Goal: Contribute content

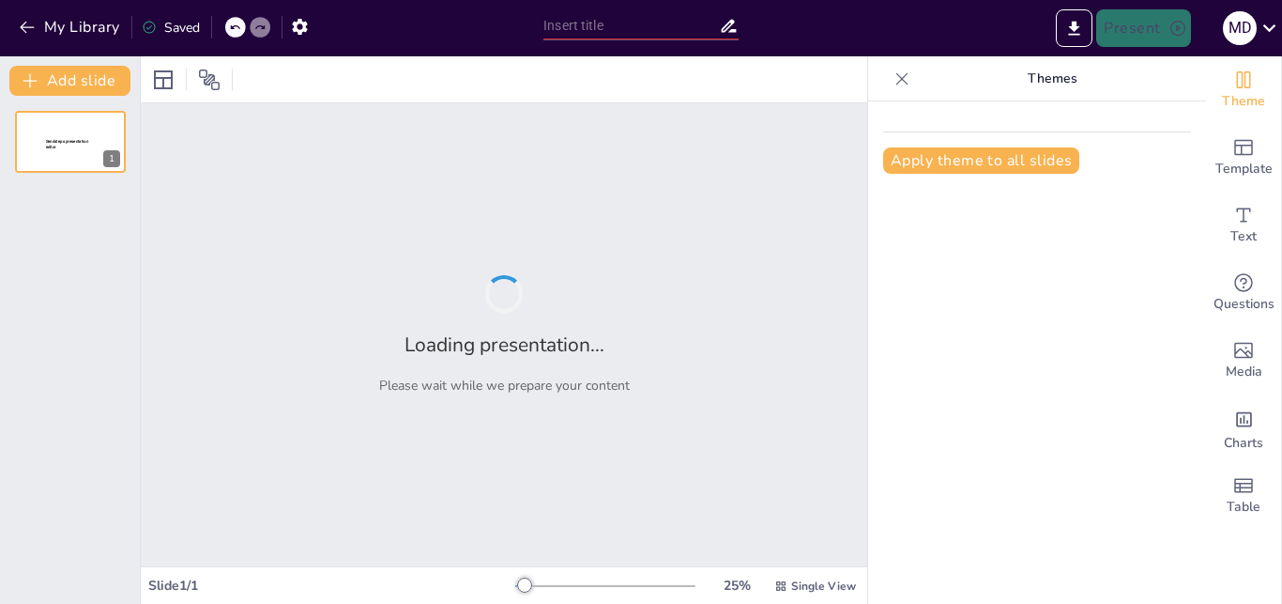
type input "Mengoptimalkan Fungsi SDM dengan HR Balanced Scorecard Berbasis Strategi"
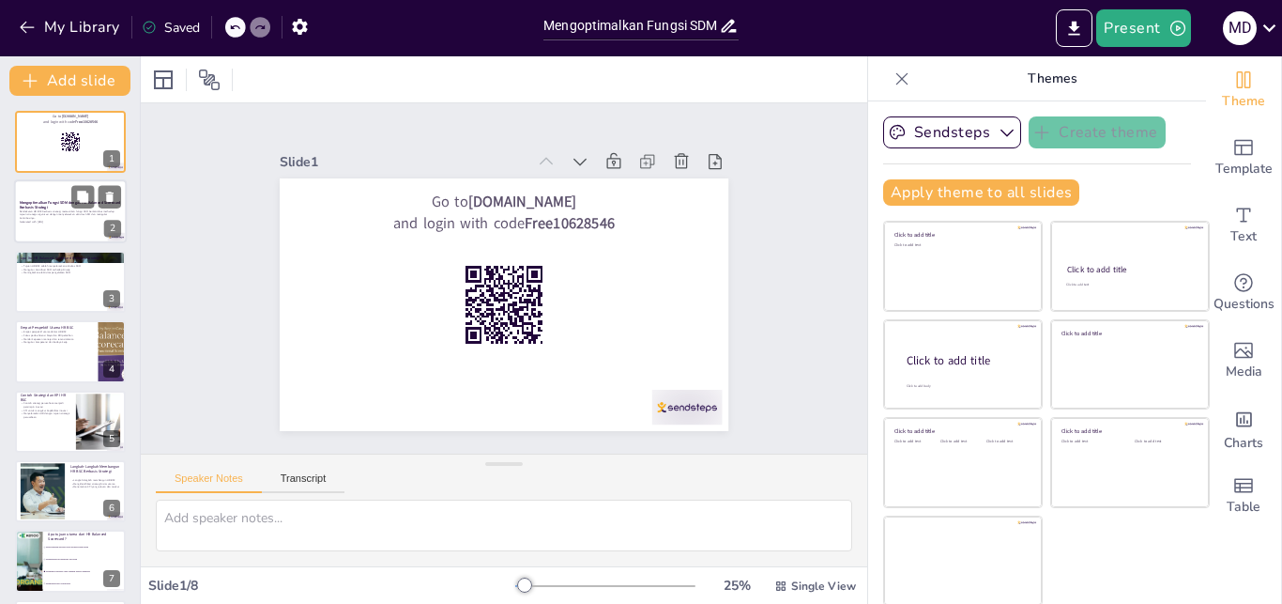
click at [53, 225] on div at bounding box center [70, 212] width 113 height 64
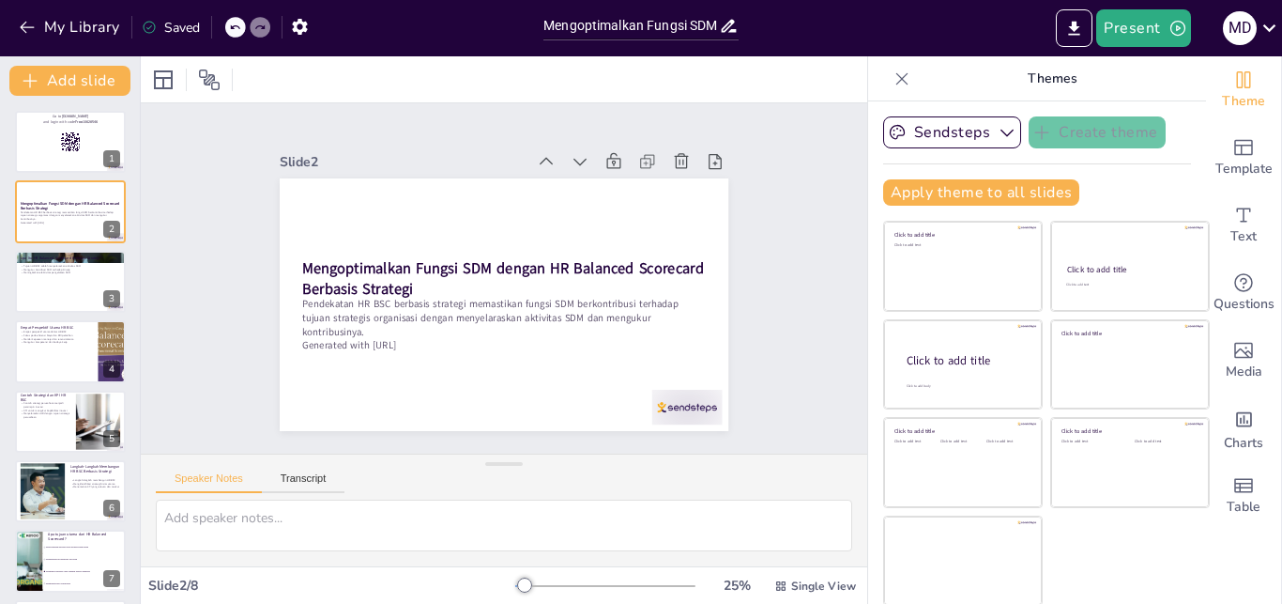
click at [59, 316] on div "Go to [DOMAIN_NAME] and login with code Free10628546 1 Mengoptimalkan Fungsi SD…" at bounding box center [70, 386] width 140 height 551
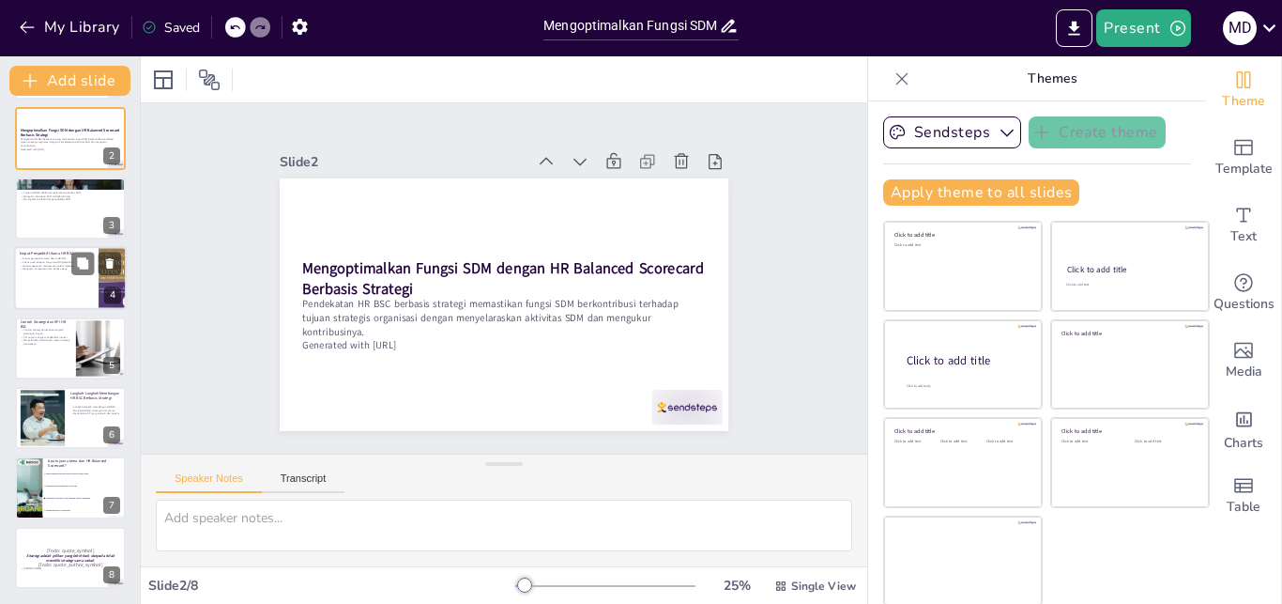
checkbox input "true"
click at [55, 263] on p "Fokus pada efisiensi biaya dan ROI pelatihan" at bounding box center [56, 262] width 73 height 4
type textarea "Memahami empat perspektif utama dalam HR BSC adalah penting agar organisasi dap…"
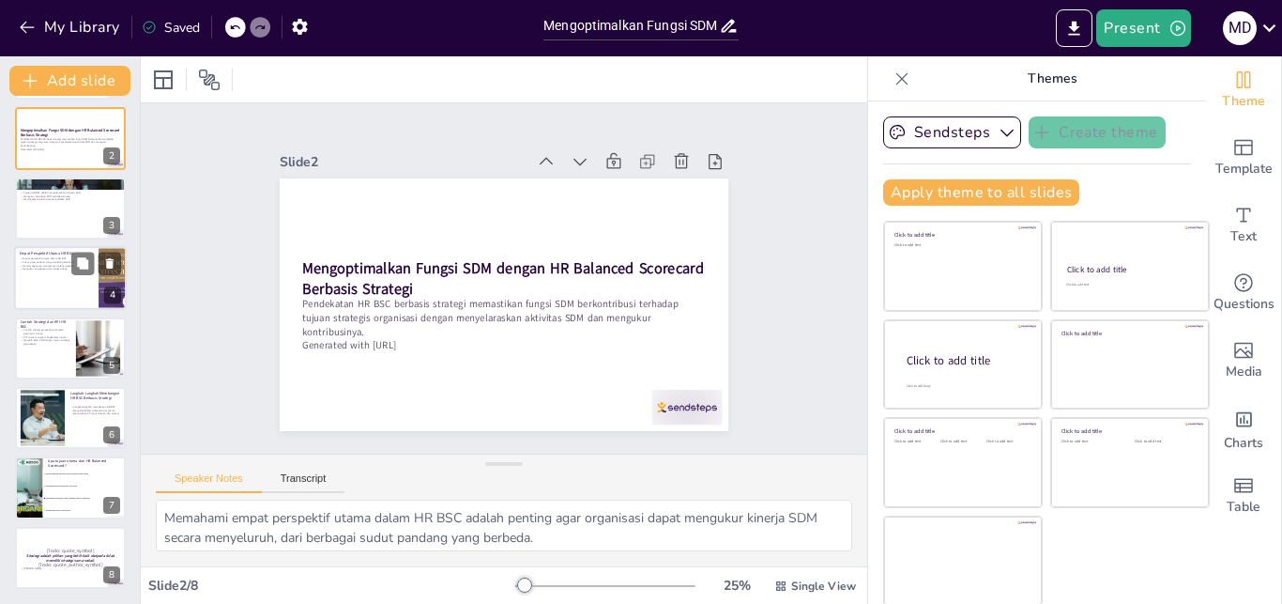
scroll to position [2, 0]
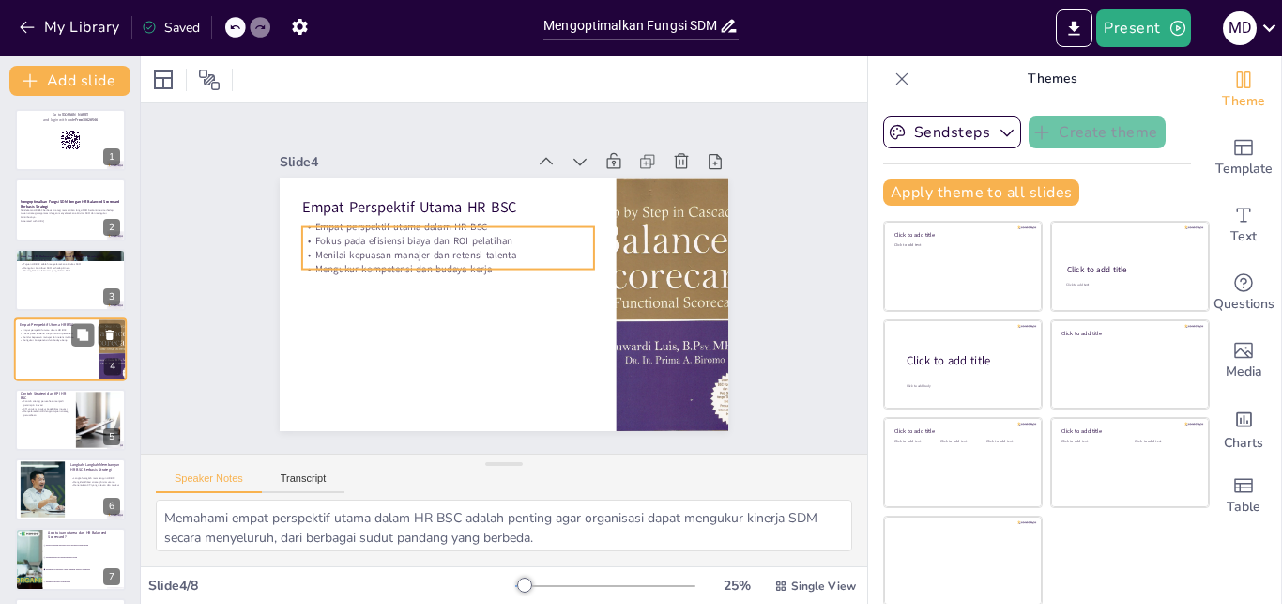
click at [48, 337] on p "Menilai kepuasan manajer dan retensi talenta" at bounding box center [56, 337] width 73 height 4
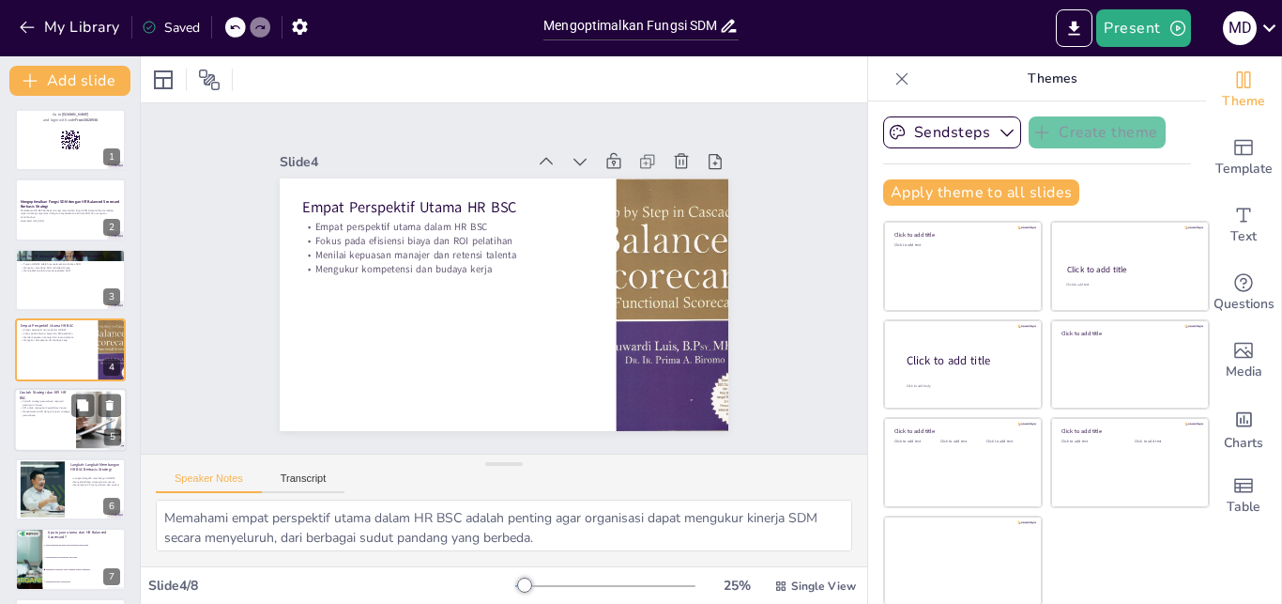
checkbox input "true"
click at [38, 418] on div at bounding box center [70, 420] width 113 height 64
type textarea "Contoh strategi ini menunjukkan bagaimana HR dapat berperan dalam mendukung vis…"
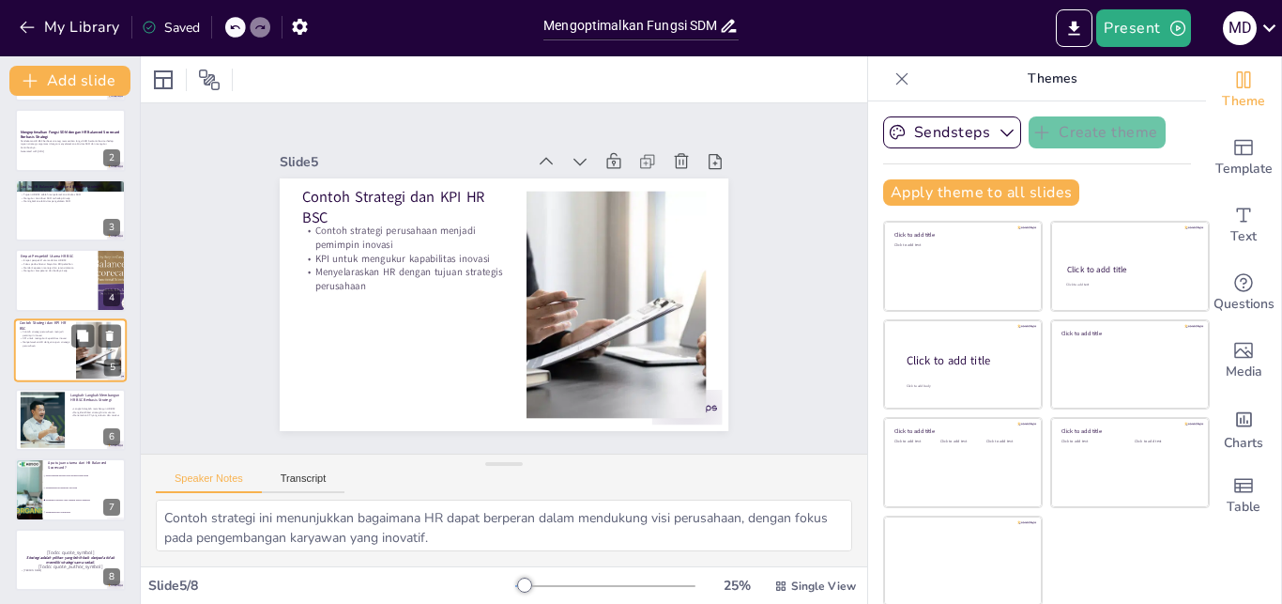
scroll to position [73, 0]
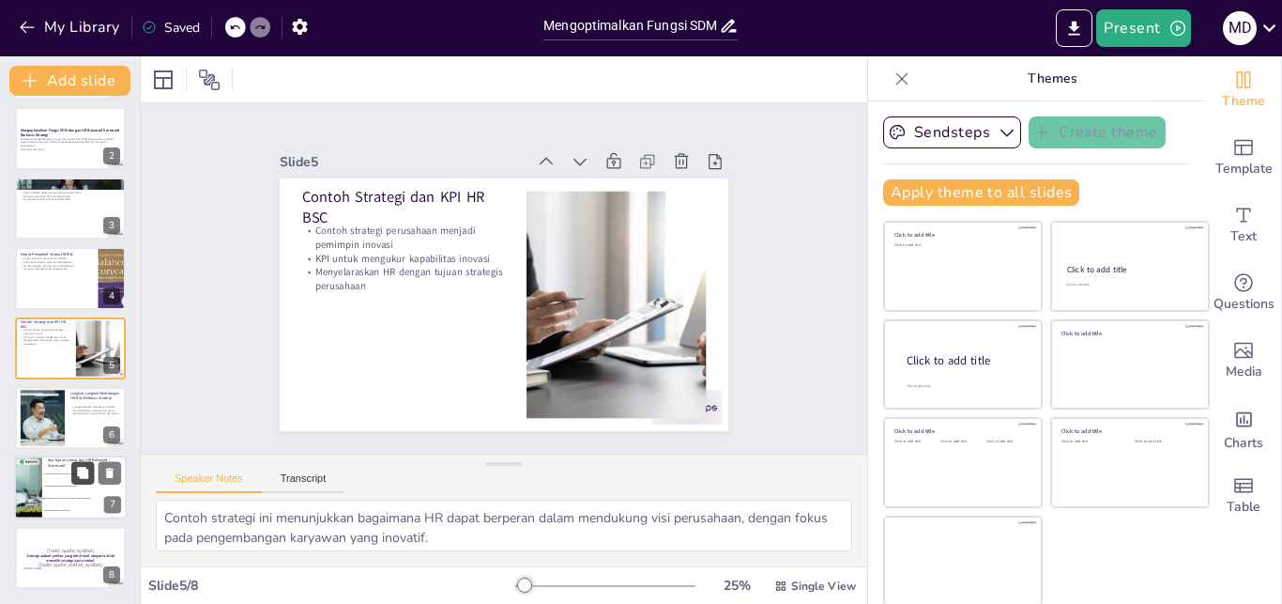
checkbox input "true"
click at [72, 482] on button at bounding box center [82, 473] width 23 height 23
type textarea "Jawaban yang benar adalah "Mengukur kontribusi SDM terhadap kinerja organisasi,…"
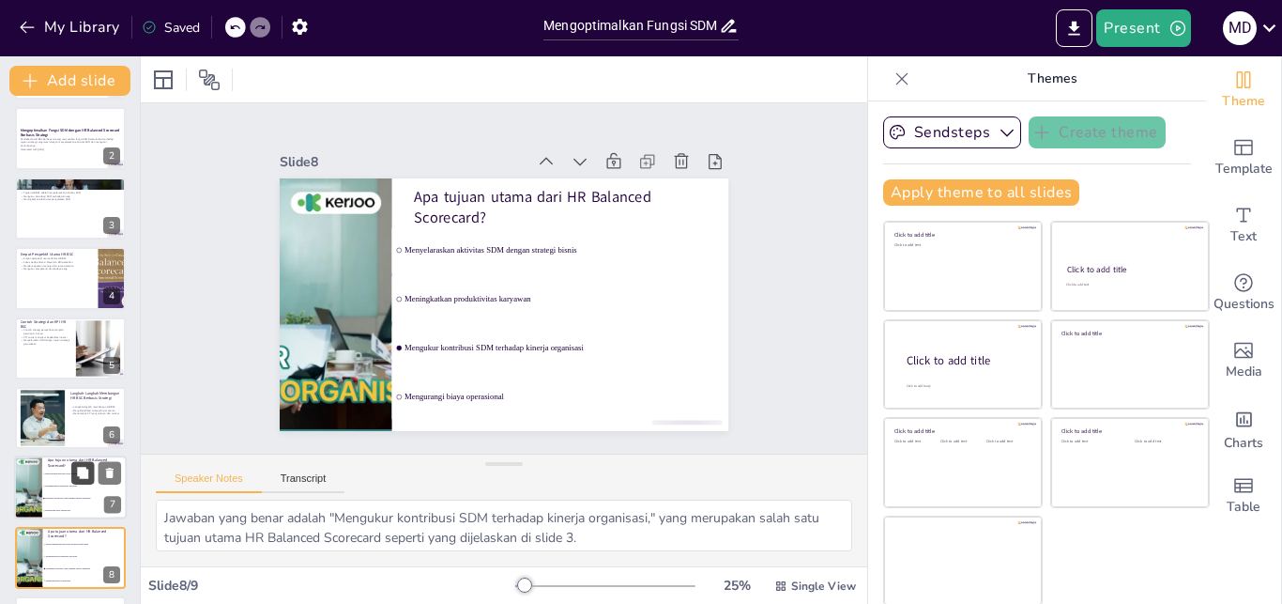
checkbox input "true"
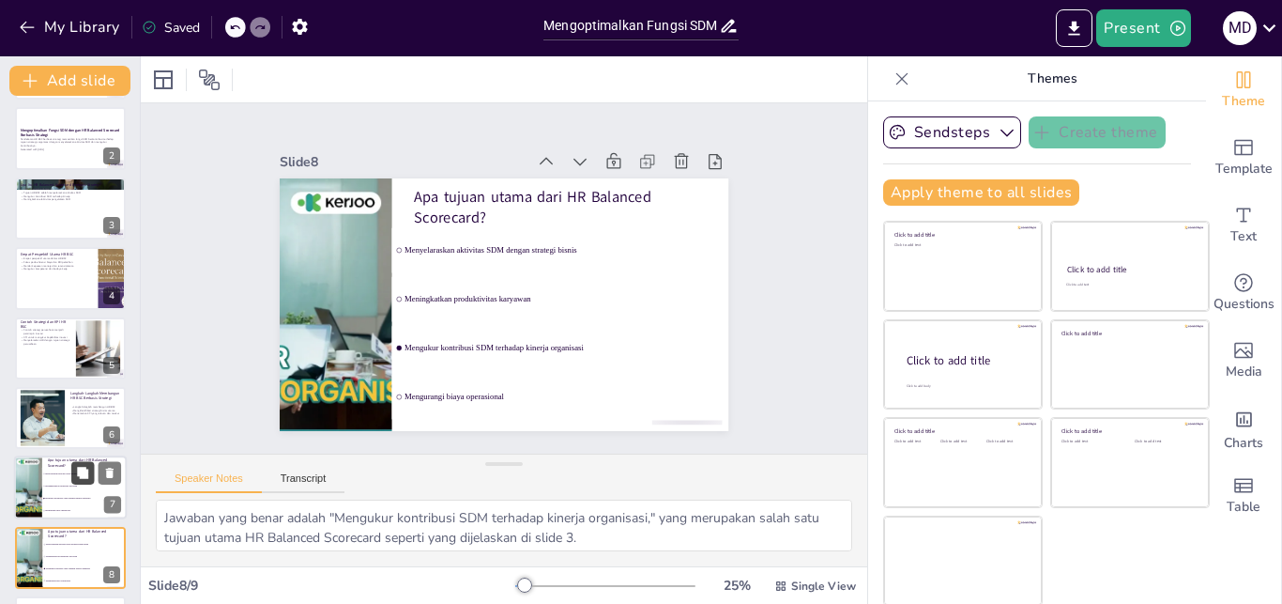
checkbox input "true"
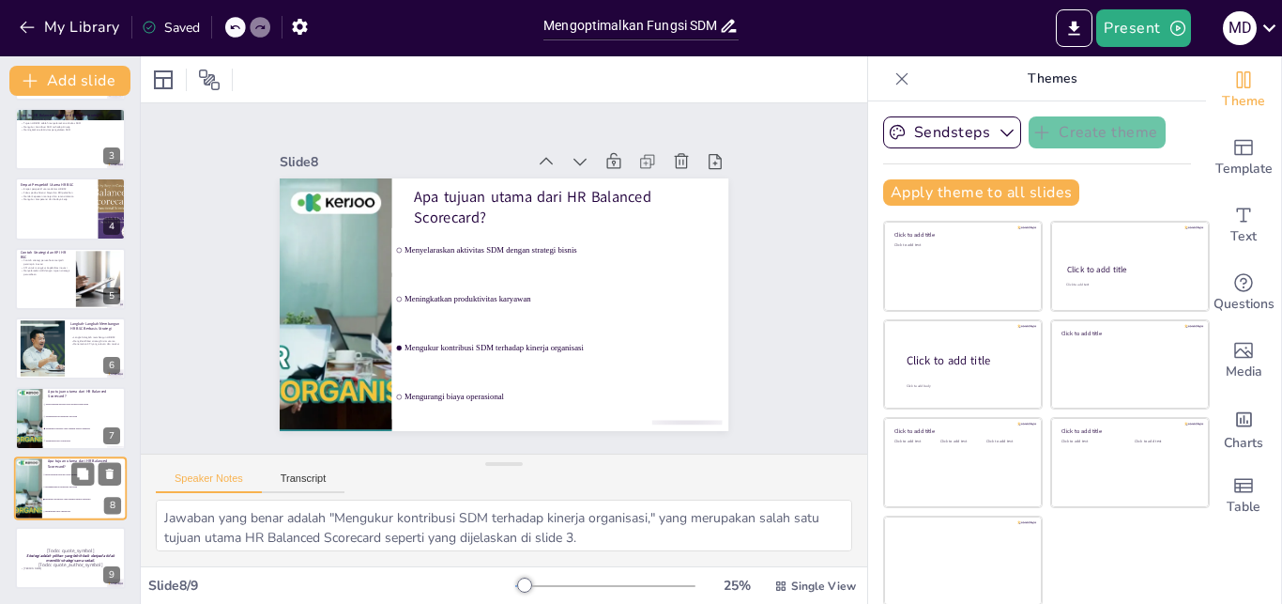
checkbox input "true"
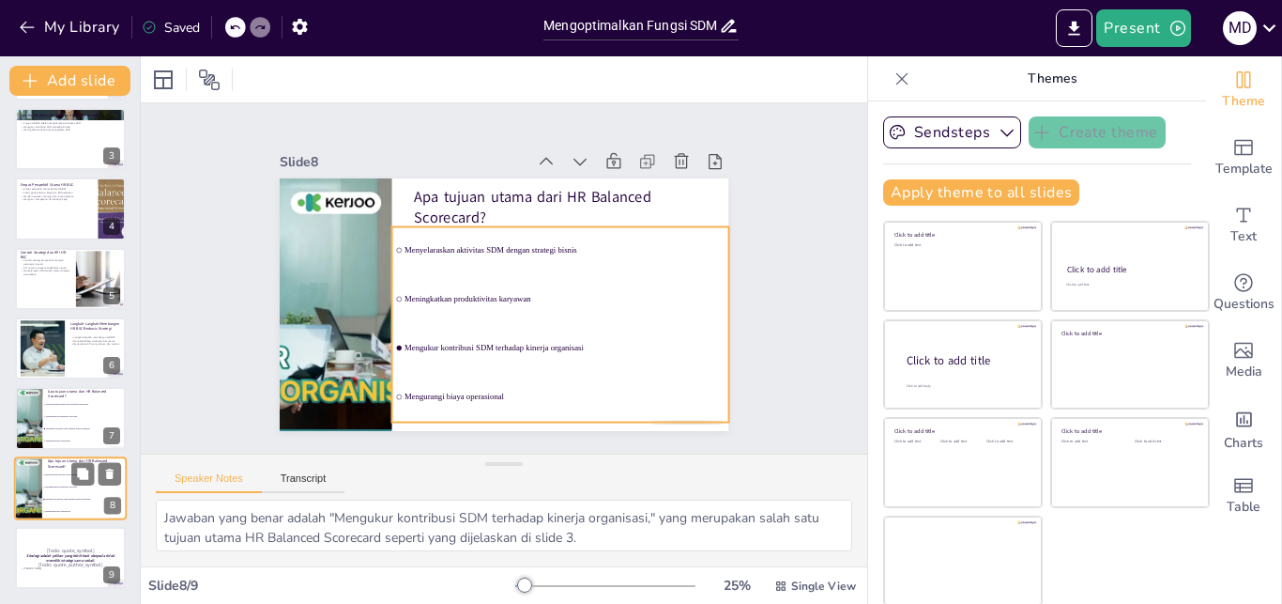
checkbox input "true"
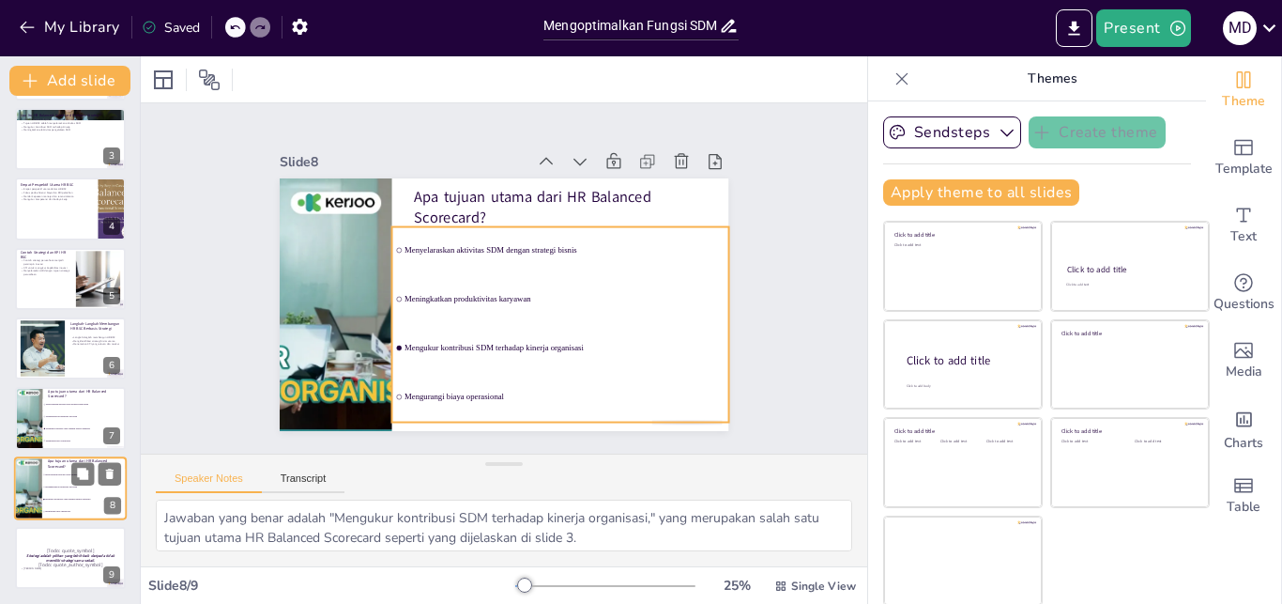
checkbox input "true"
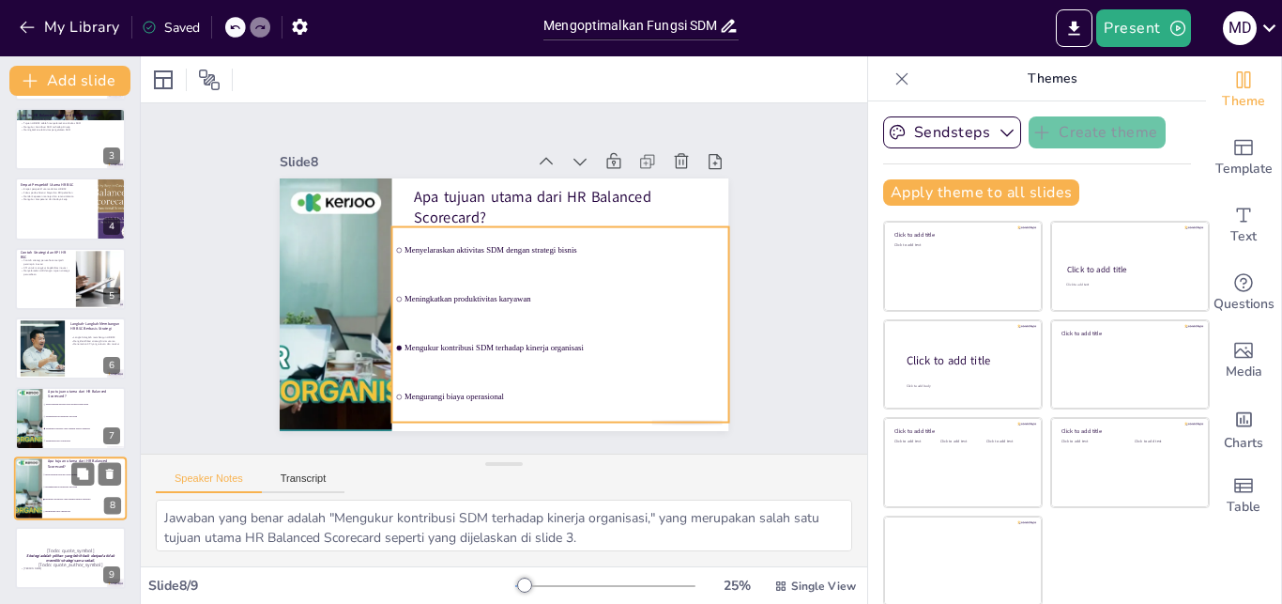
checkbox input "true"
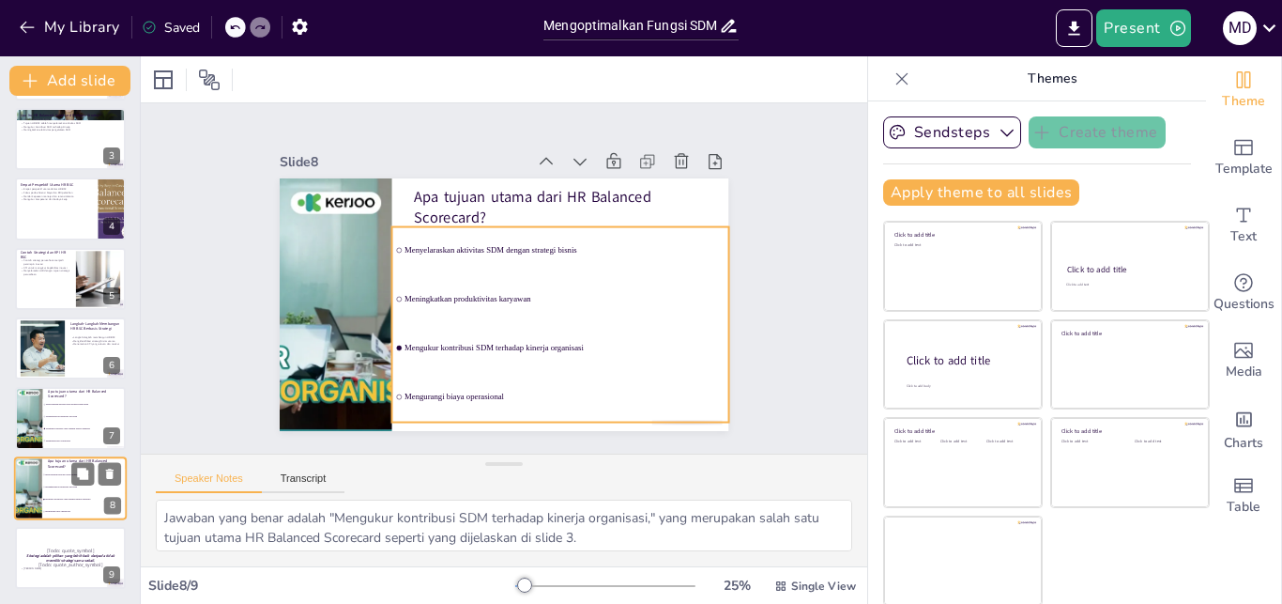
checkbox input "true"
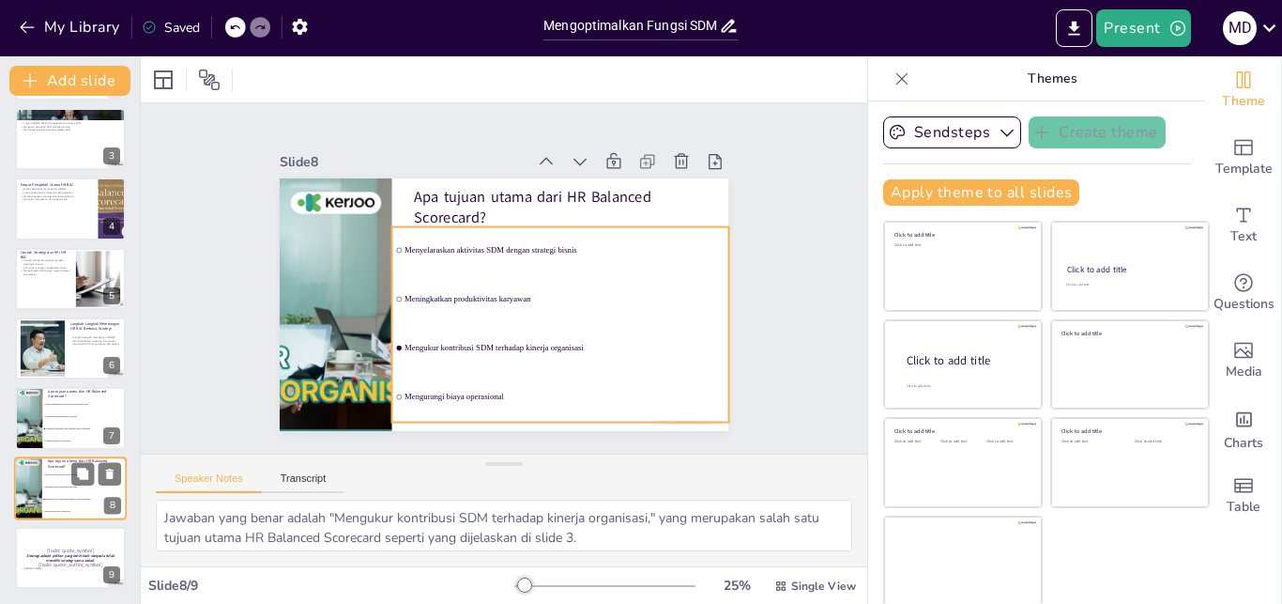
checkbox input "true"
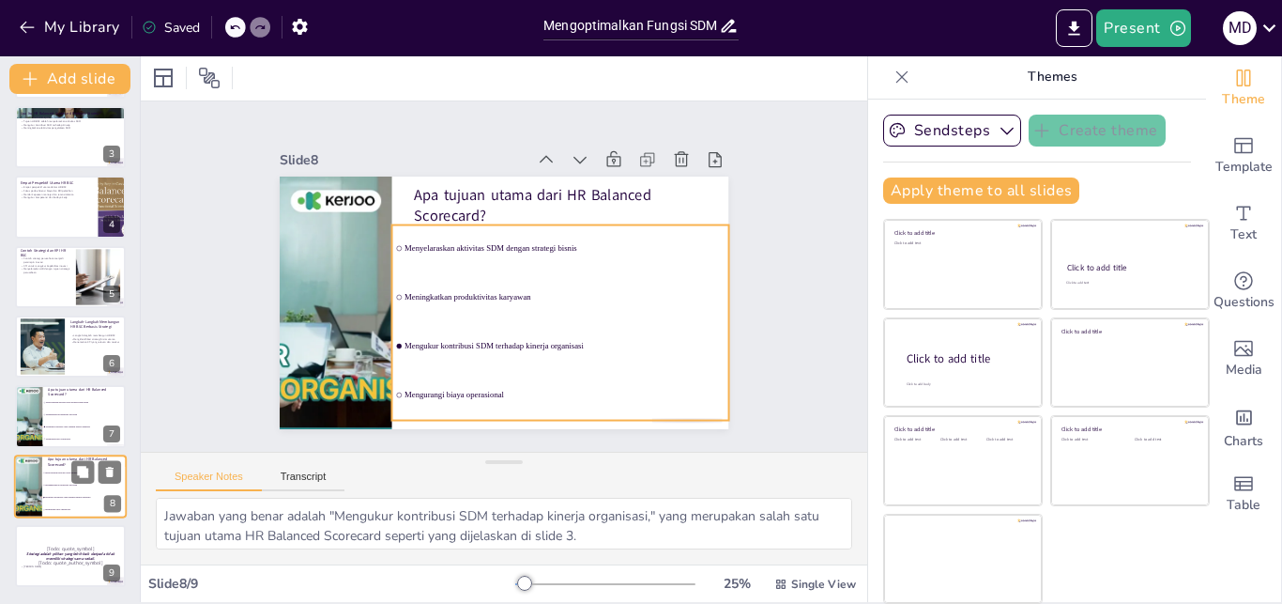
click at [65, 488] on li "Meningkatkan produktivitas karyawan" at bounding box center [84, 485] width 84 height 12
checkbox input "true"
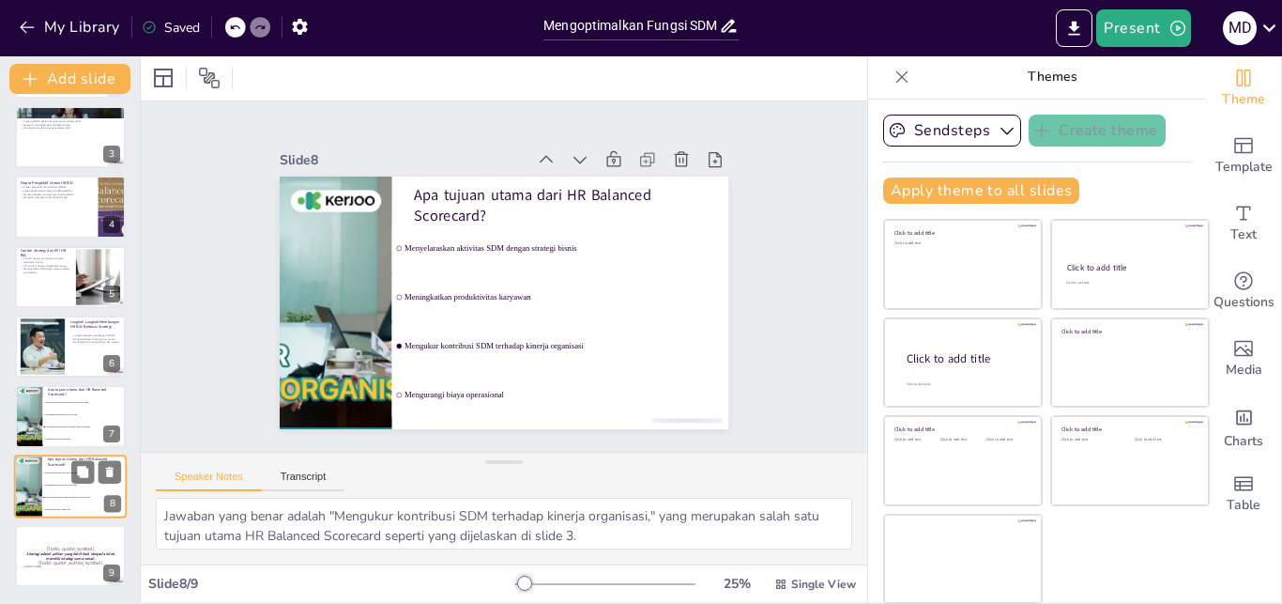
checkbox input "true"
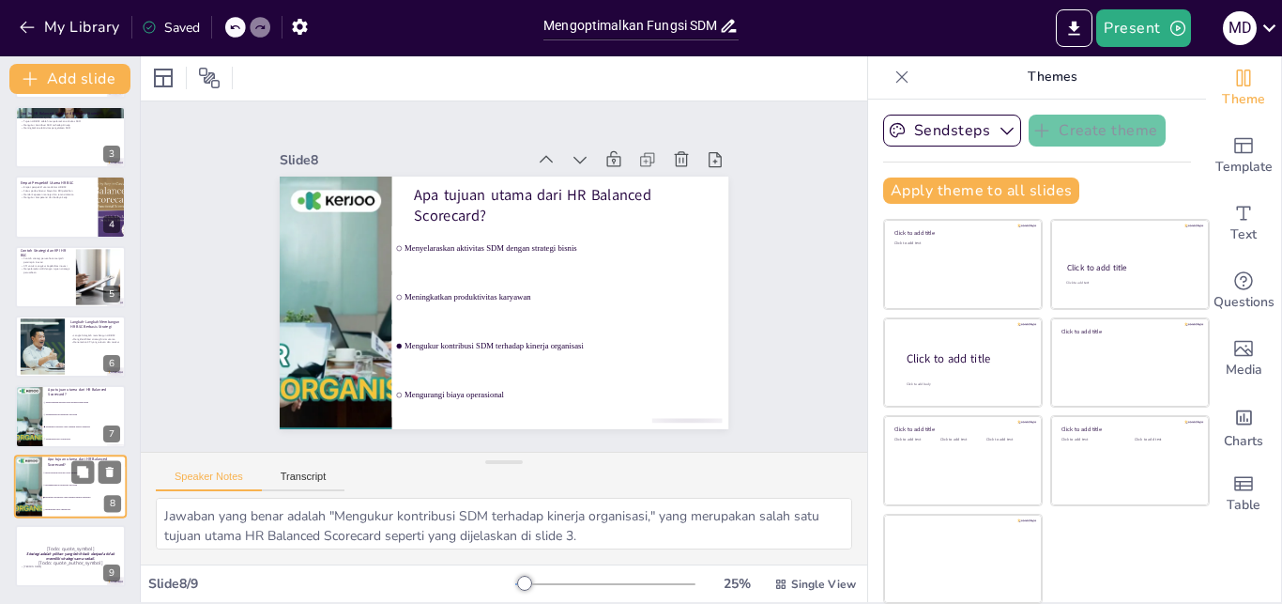
checkbox input "true"
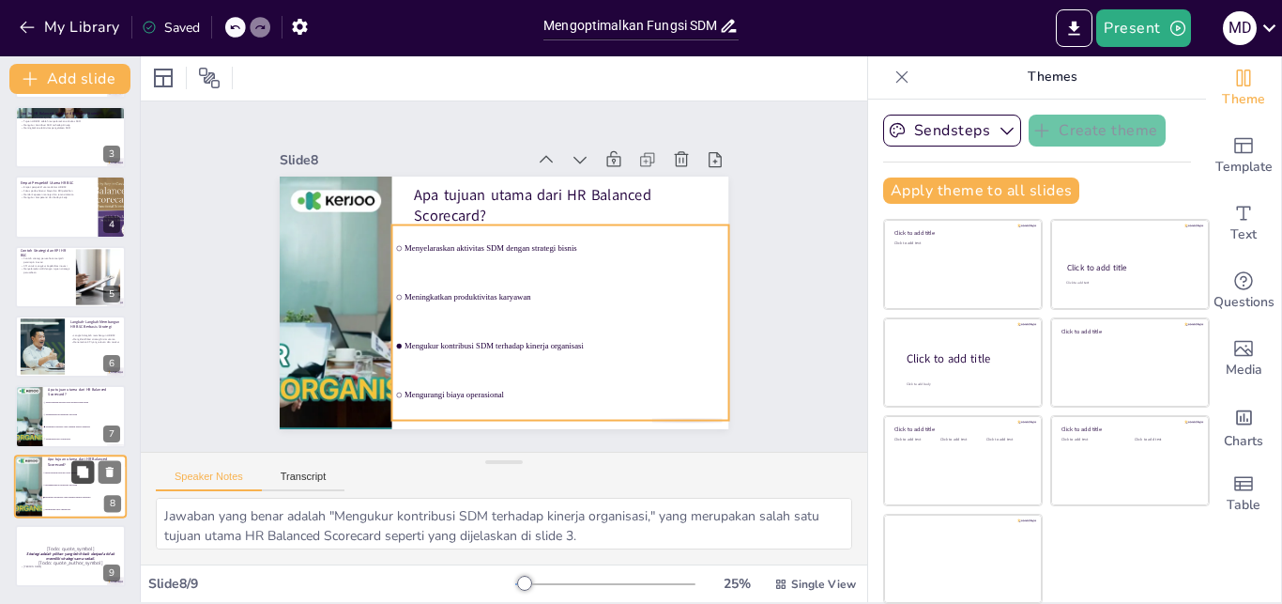
checkbox input "true"
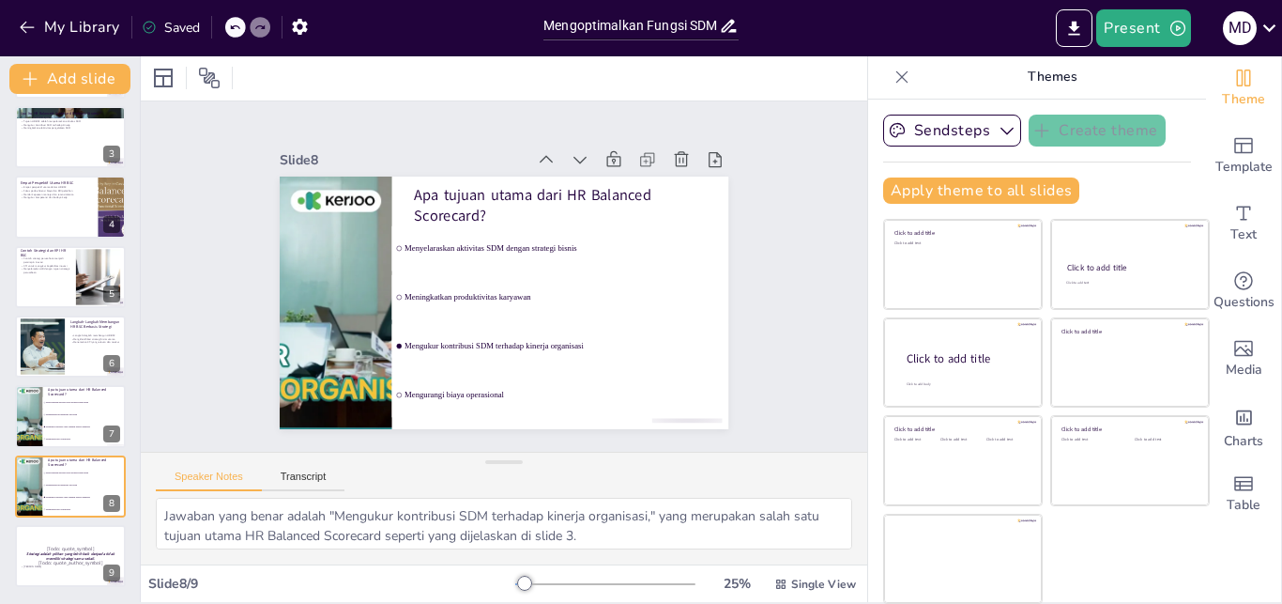
checkbox input "true"
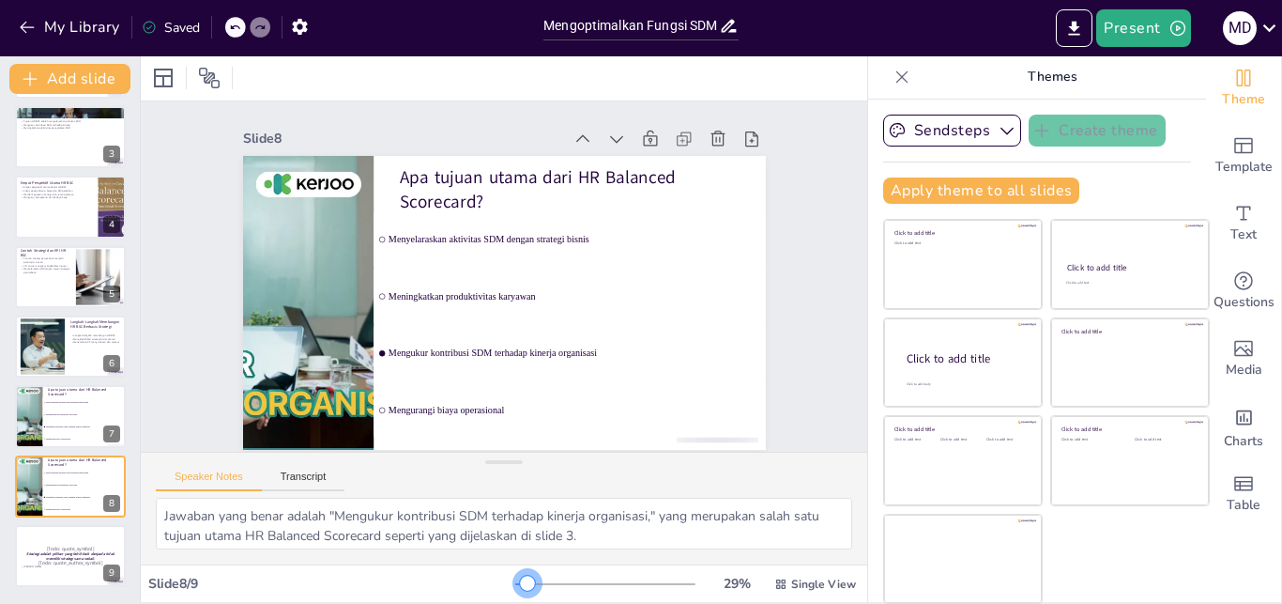
checkbox input "true"
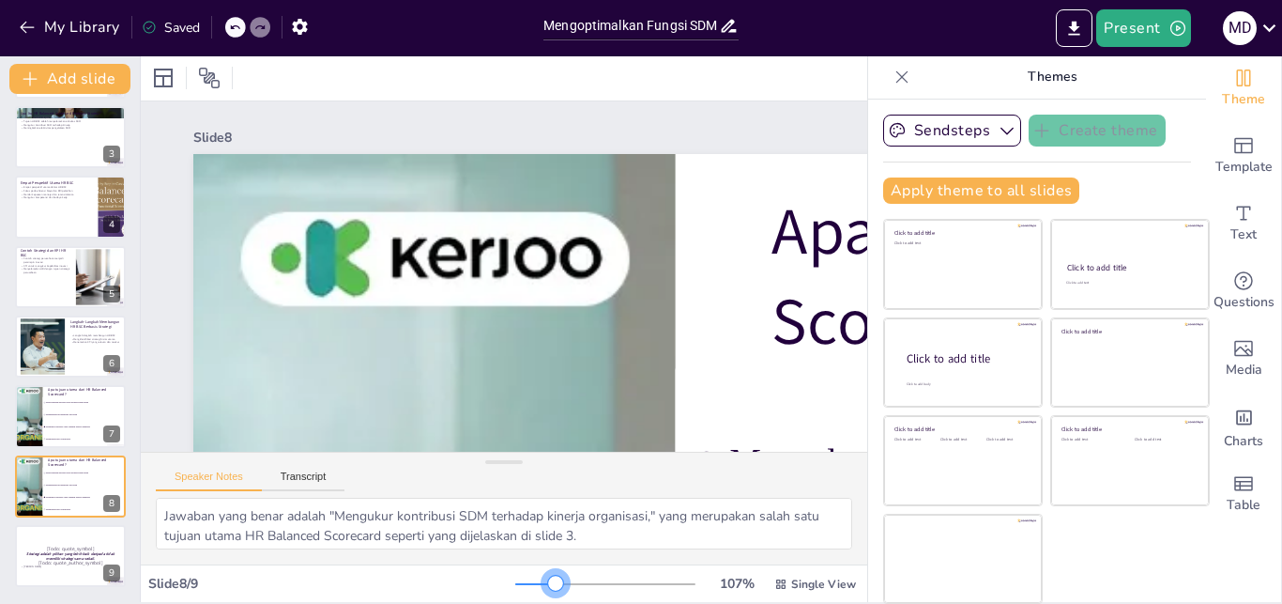
checkbox input "true"
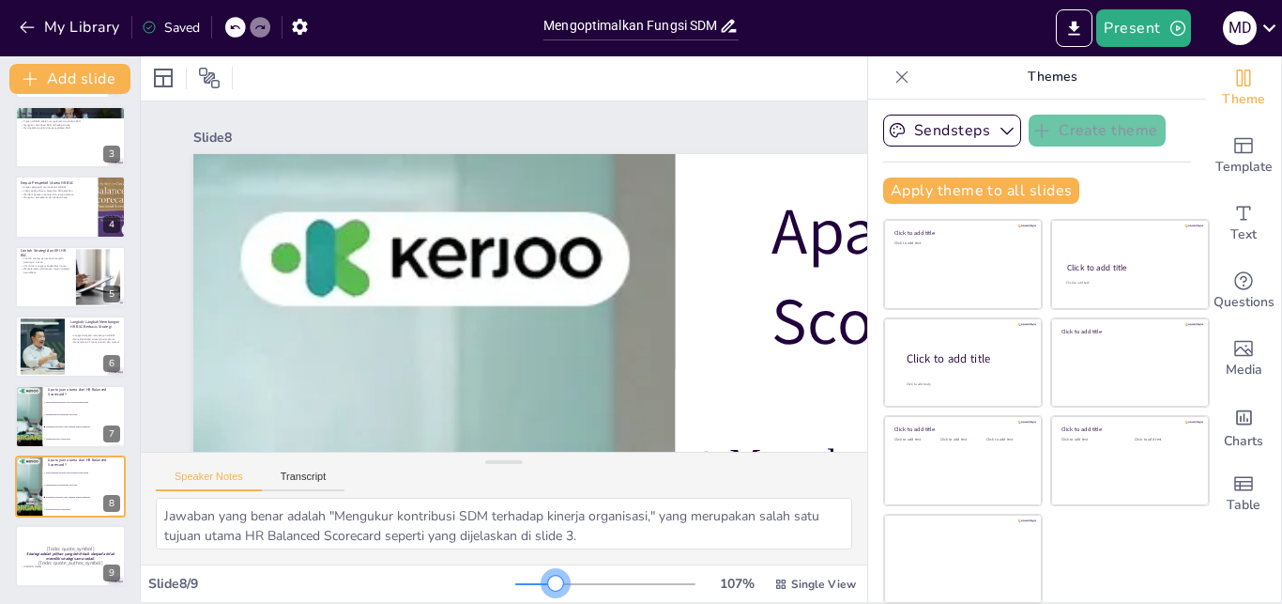
checkbox input "true"
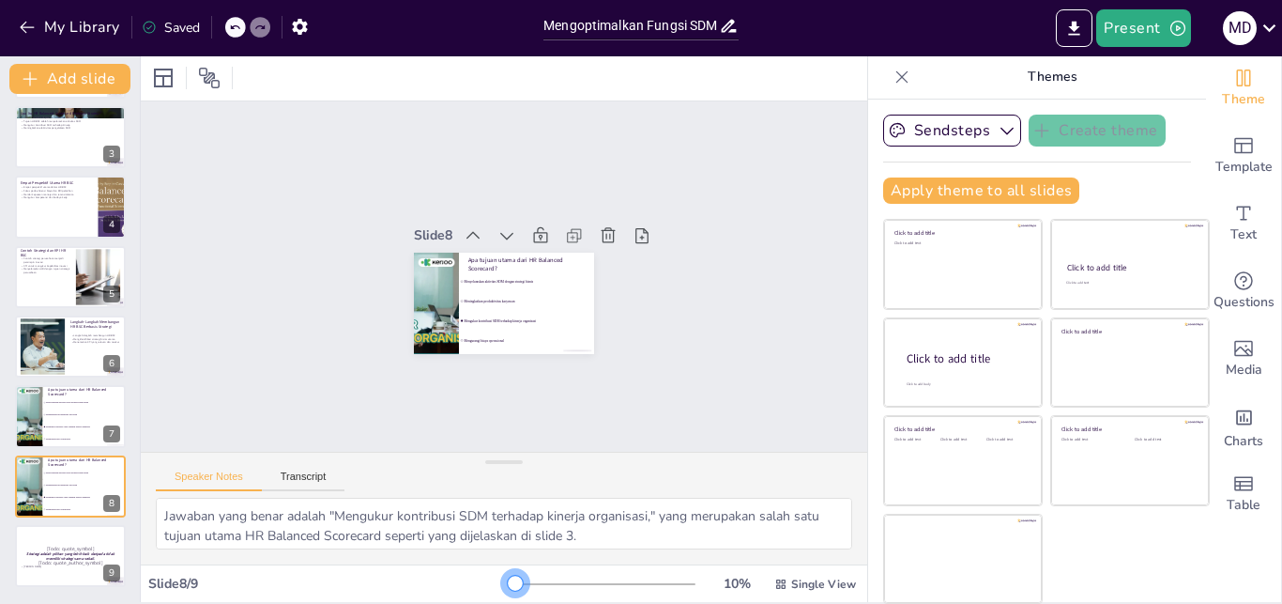
checkbox input "true"
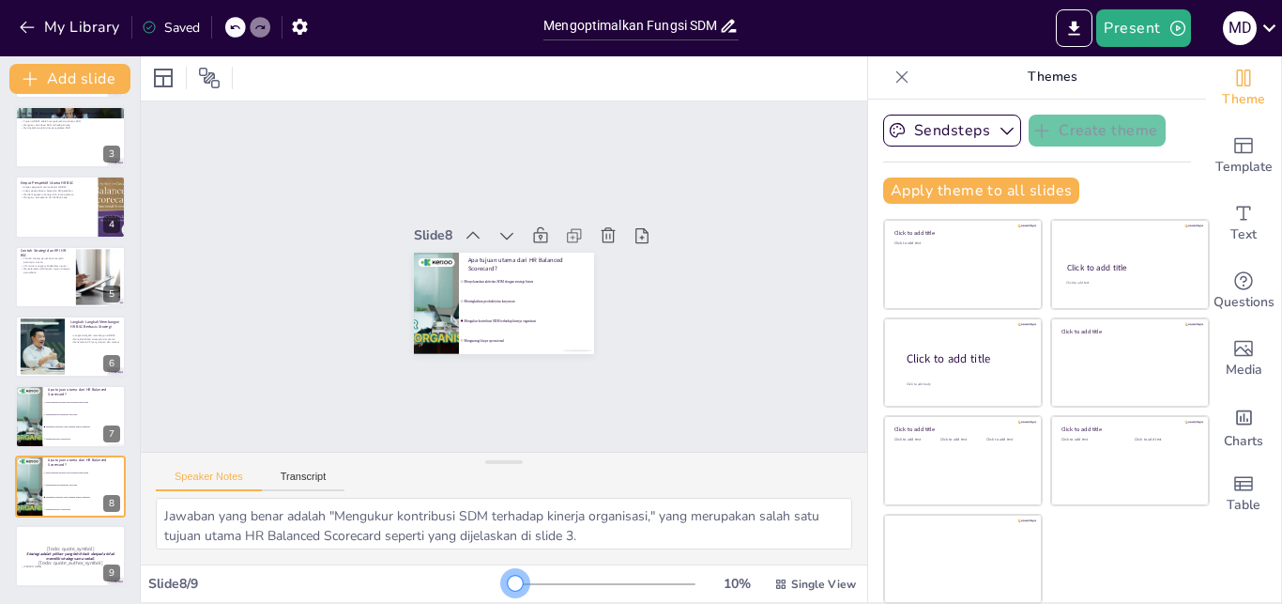
checkbox input "true"
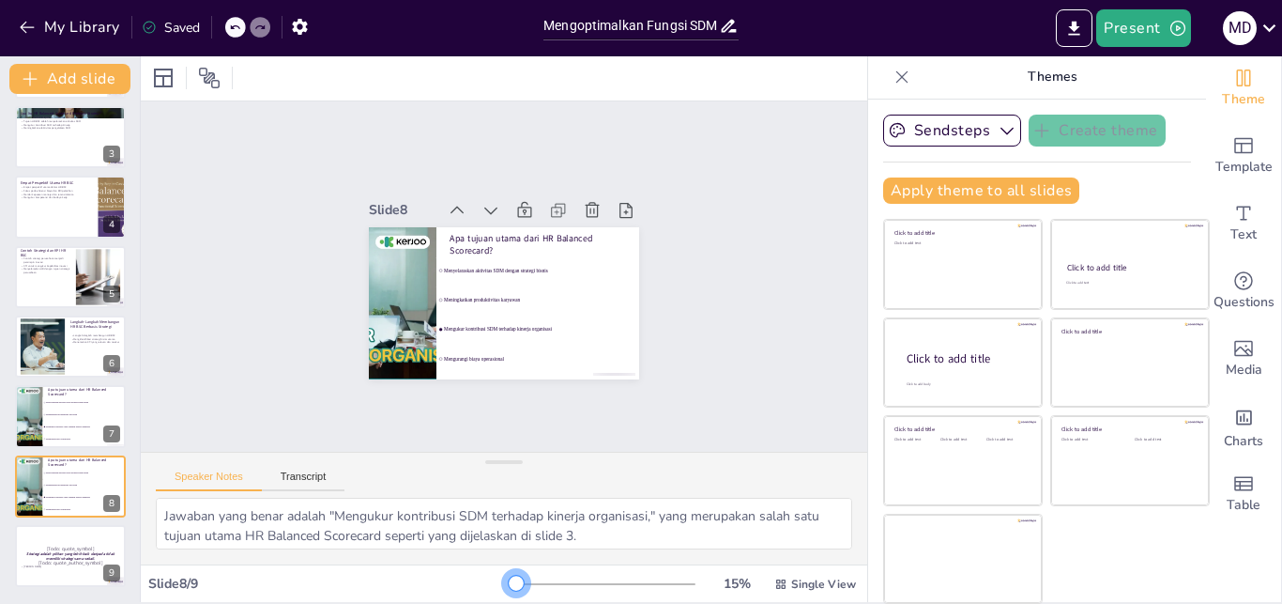
checkbox input "true"
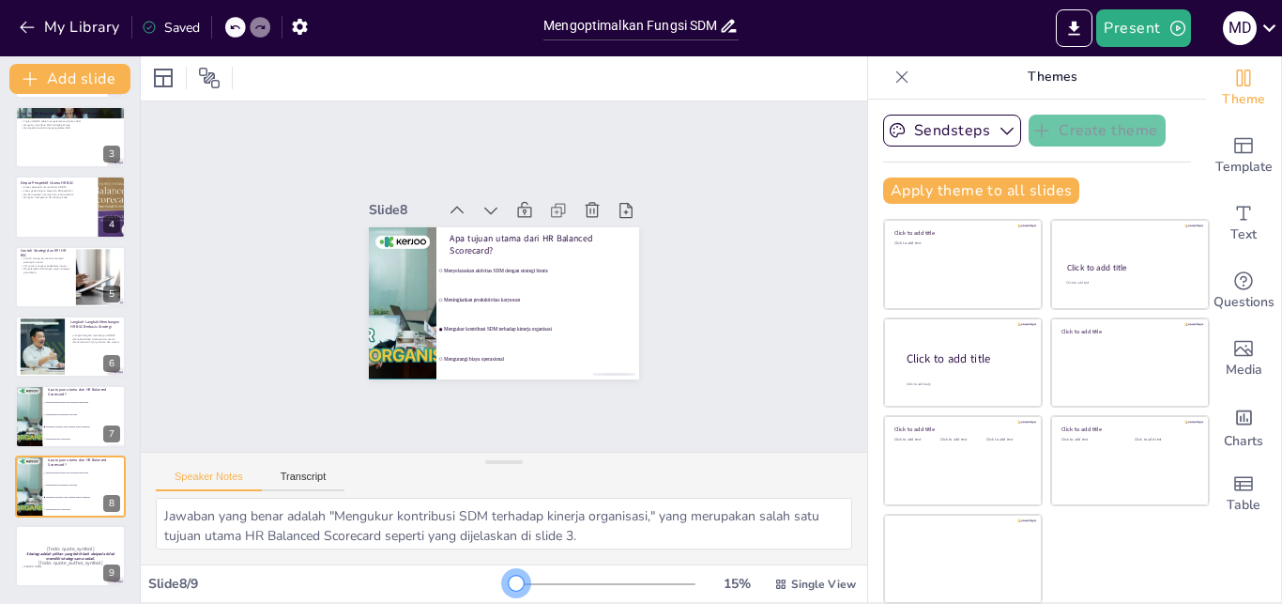
checkbox input "true"
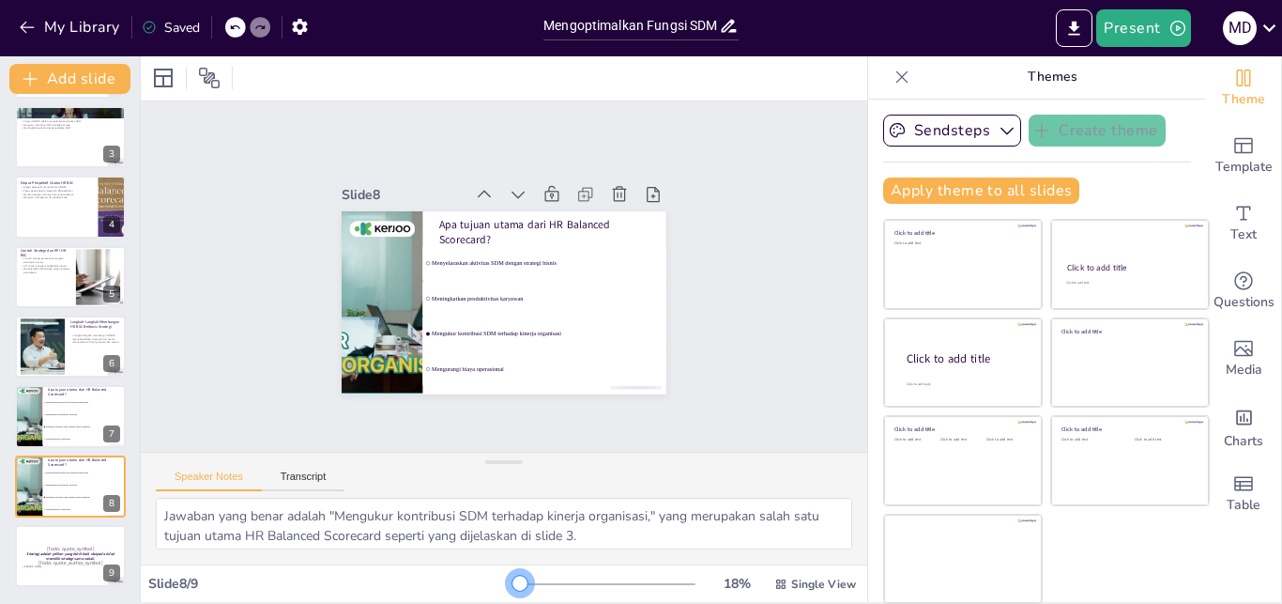
checkbox input "true"
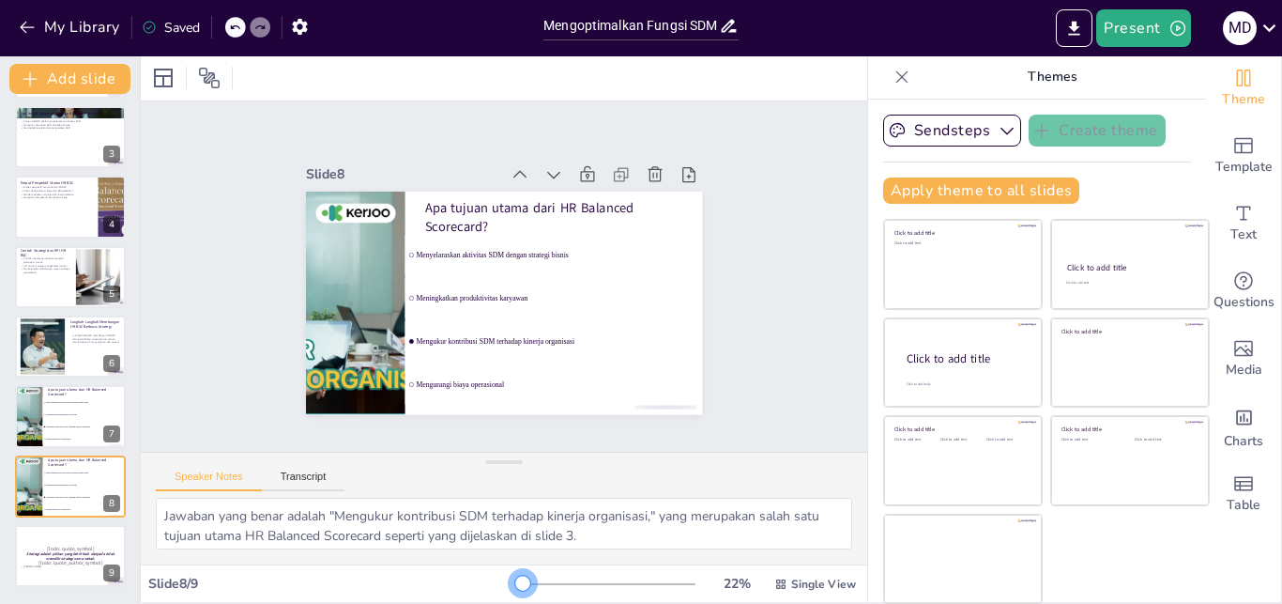
checkbox input "true"
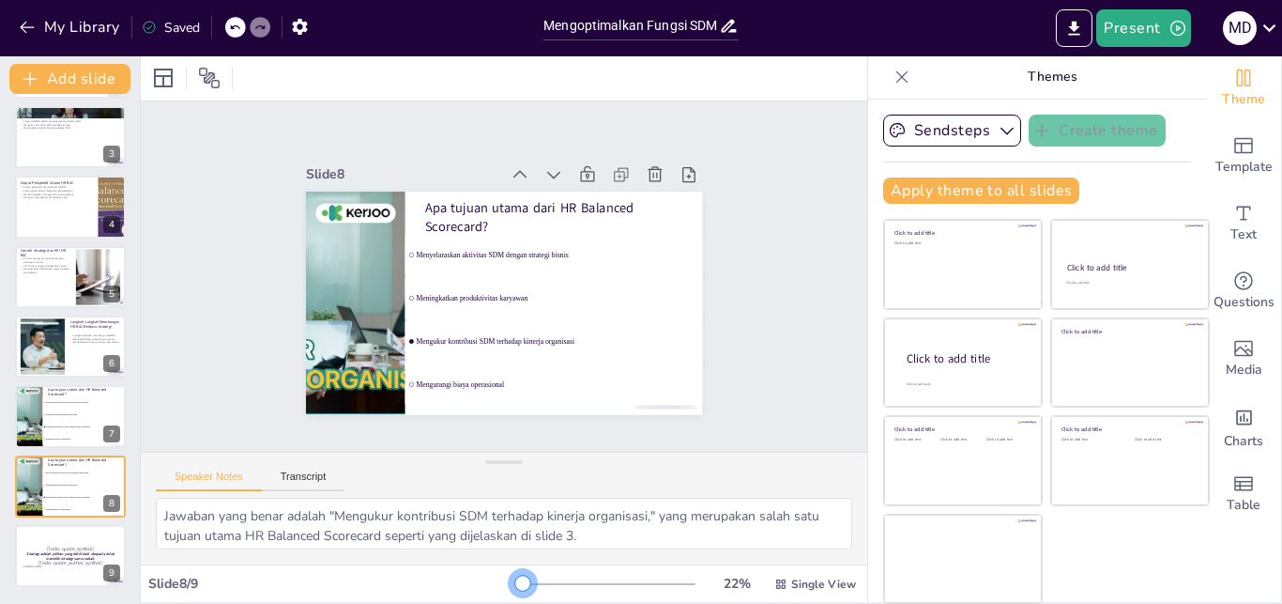
checkbox input "true"
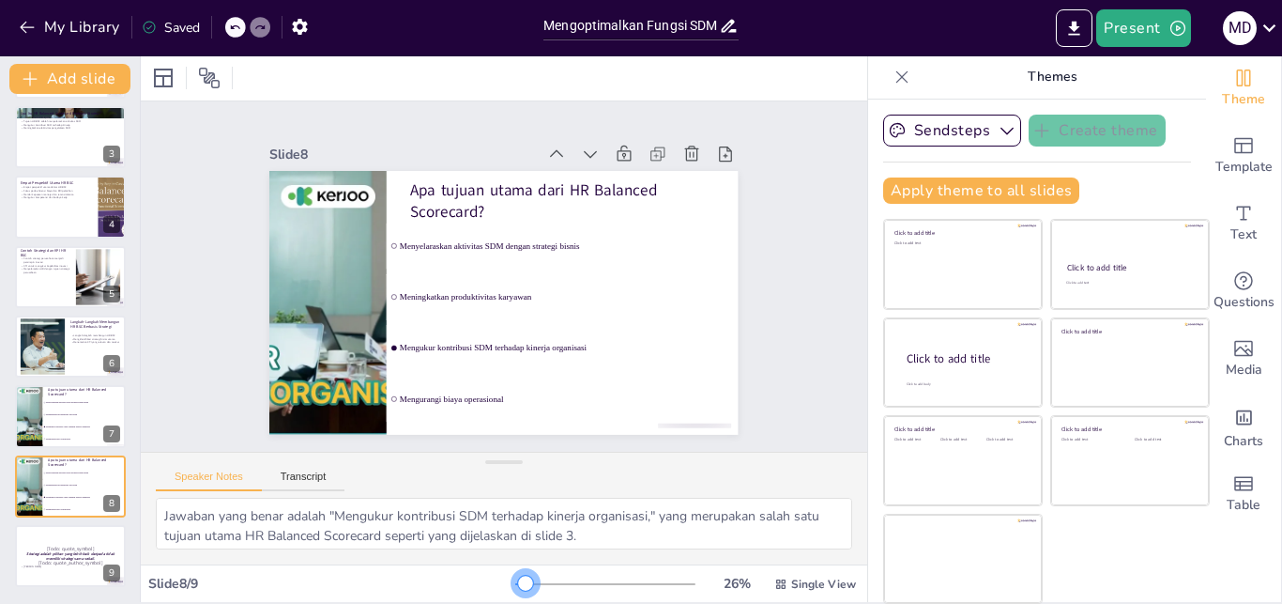
checkbox input "true"
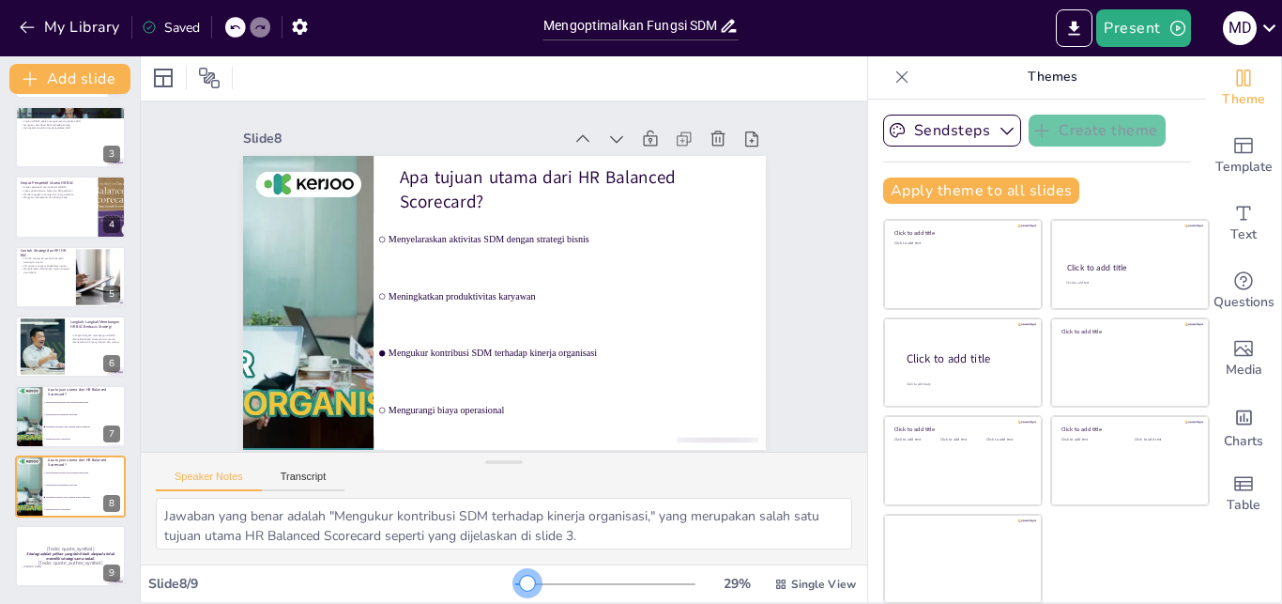
click at [520, 584] on div at bounding box center [527, 582] width 15 height 15
checkbox input "true"
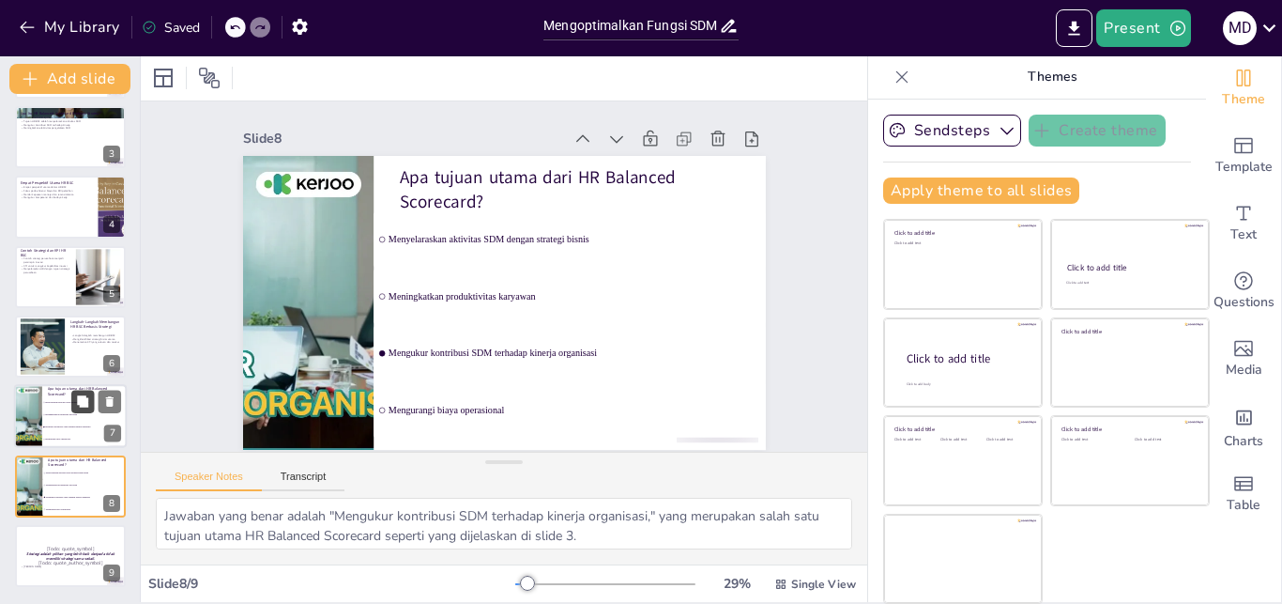
checkbox input "true"
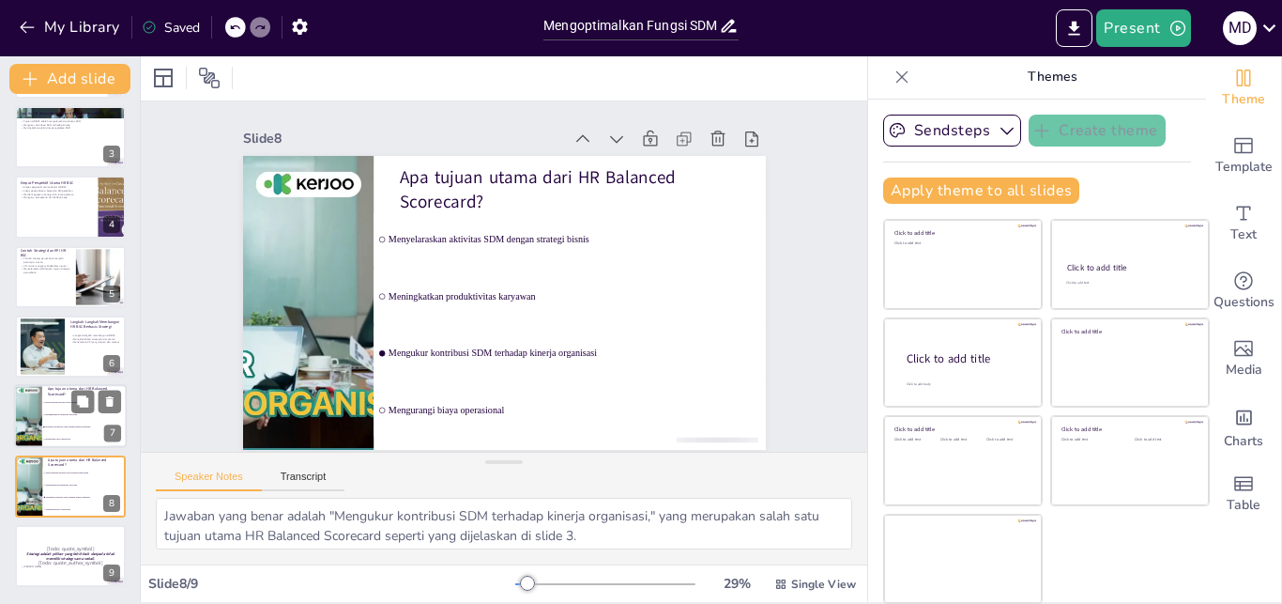
checkbox input "true"
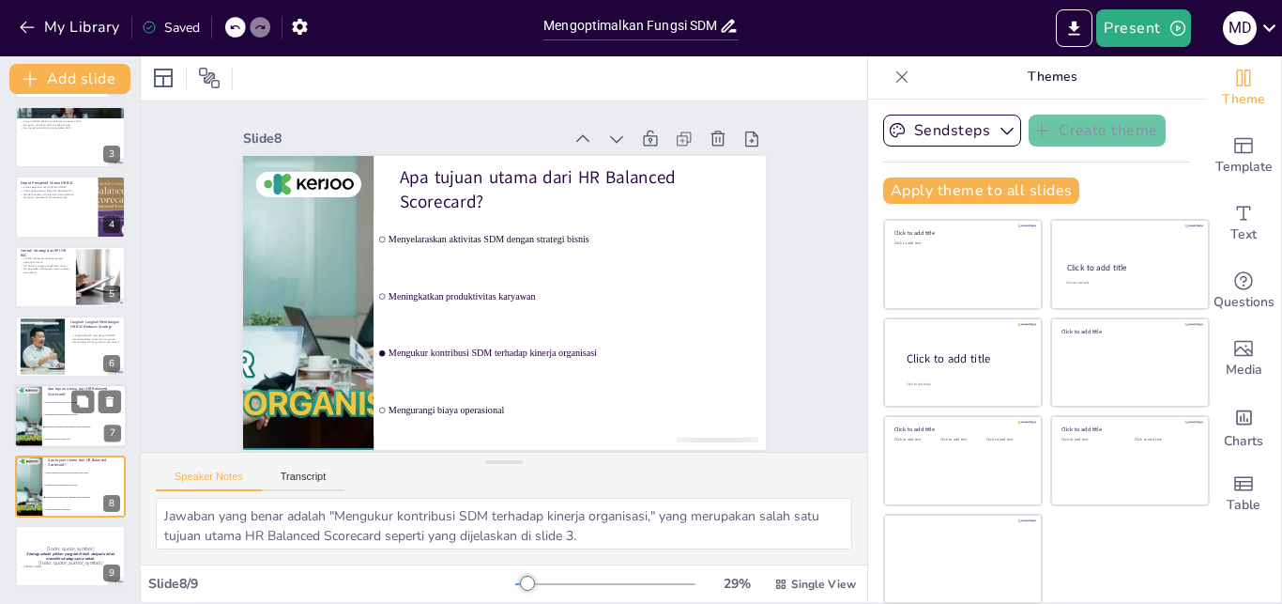
checkbox input "true"
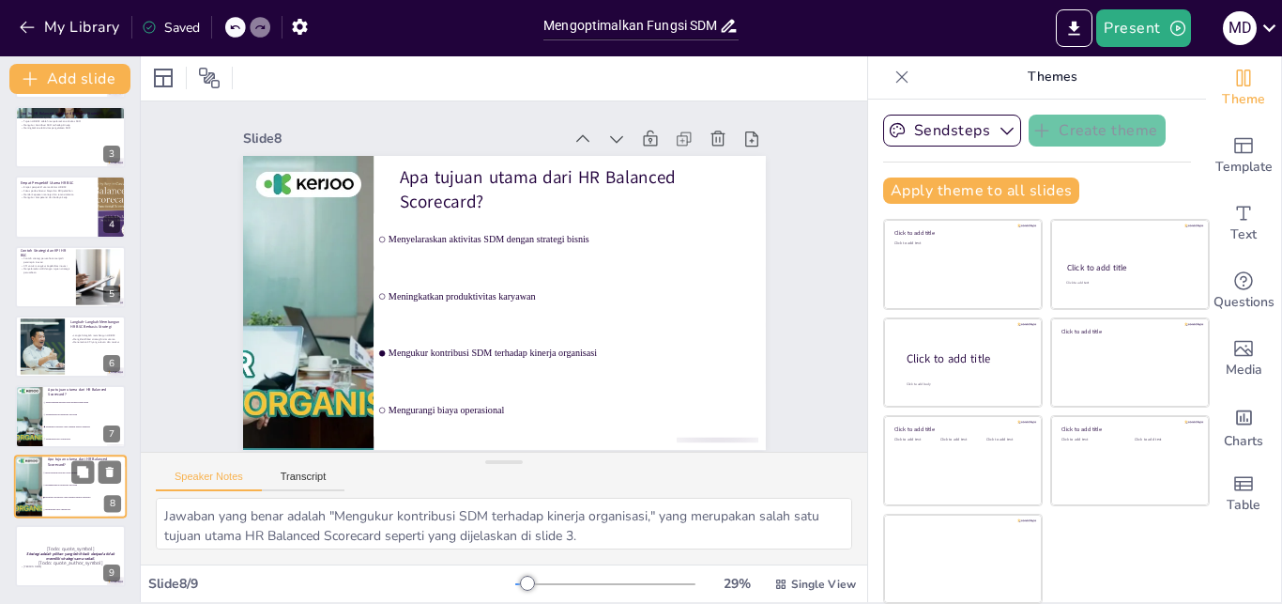
checkbox input "true"
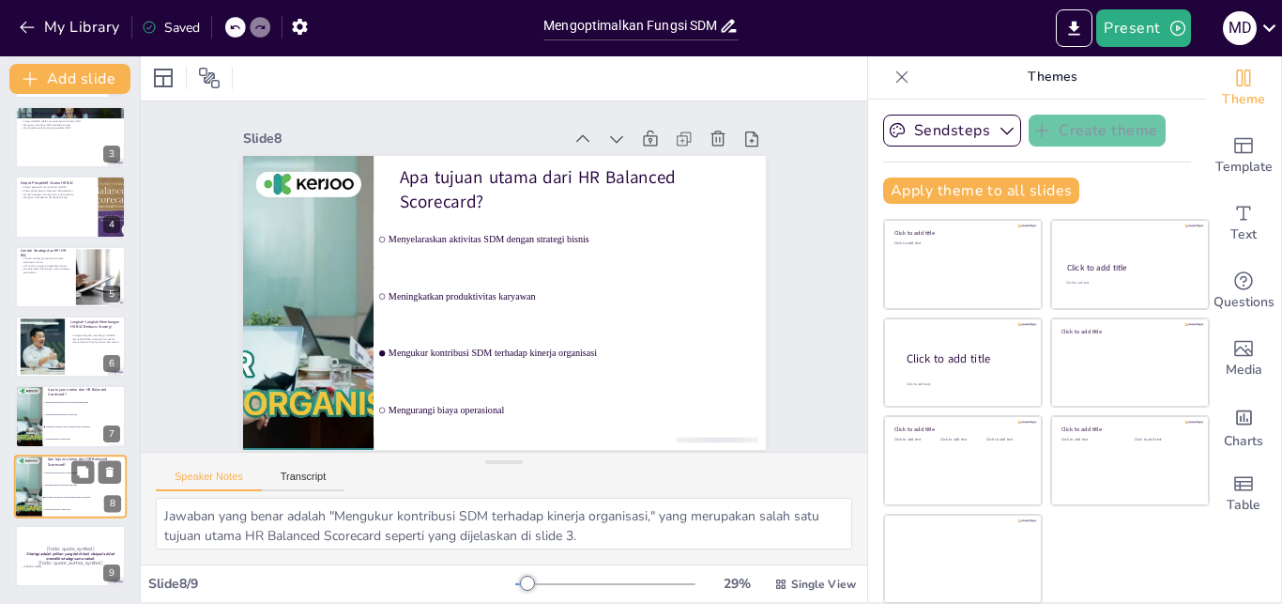
checkbox input "true"
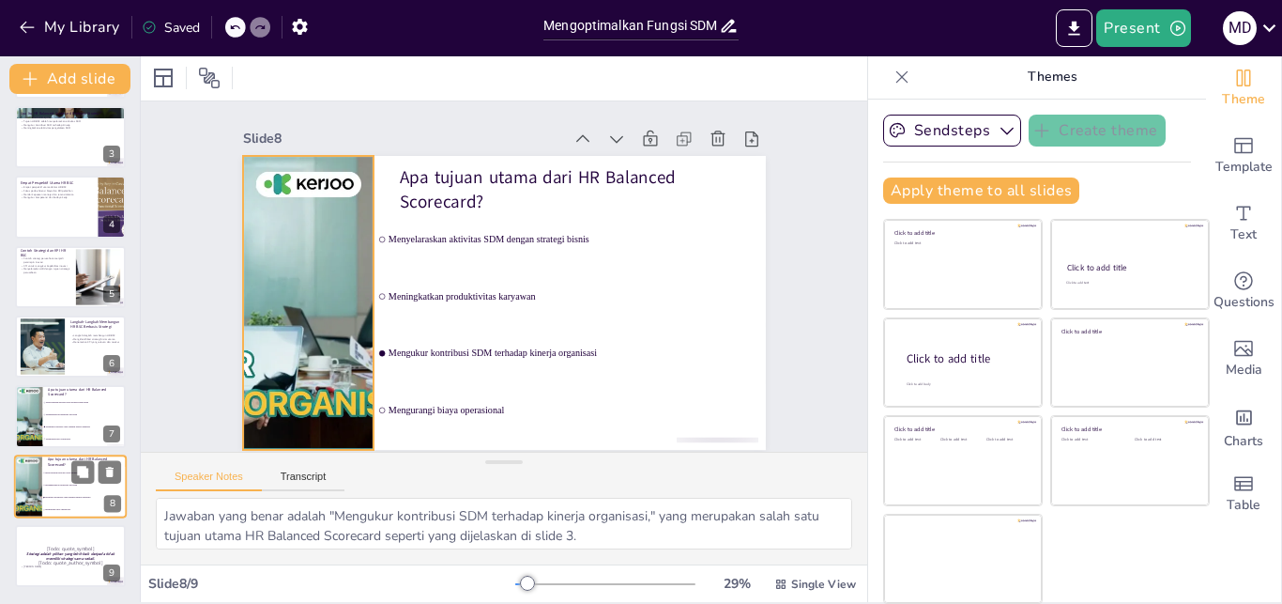
checkbox input "true"
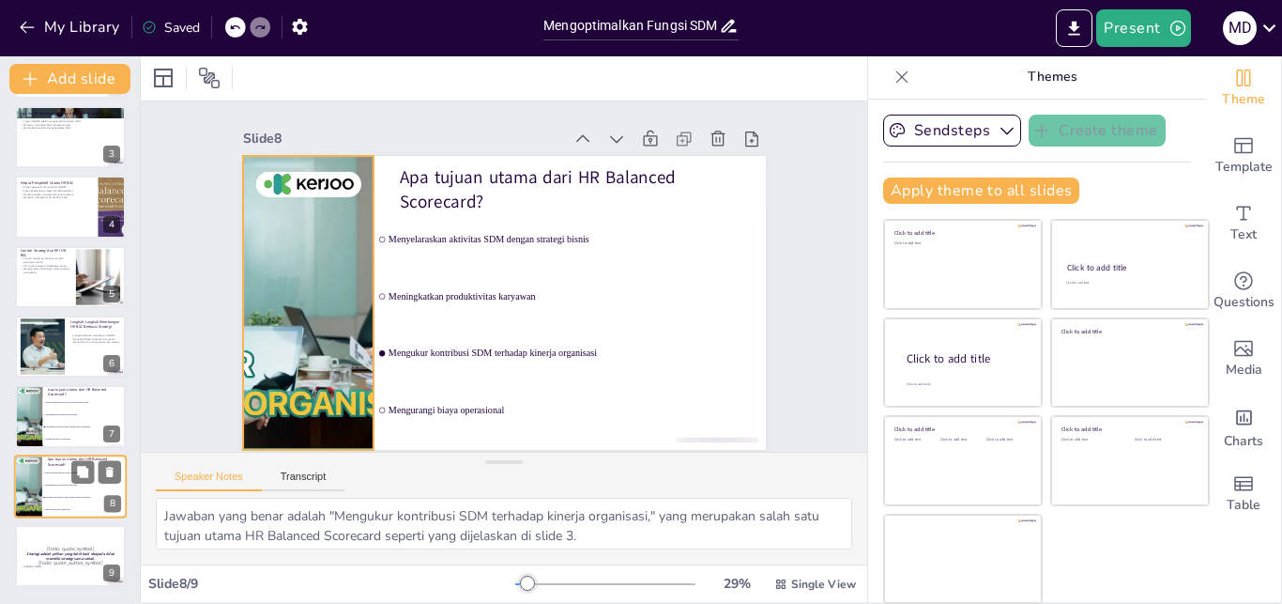
checkbox input "true"
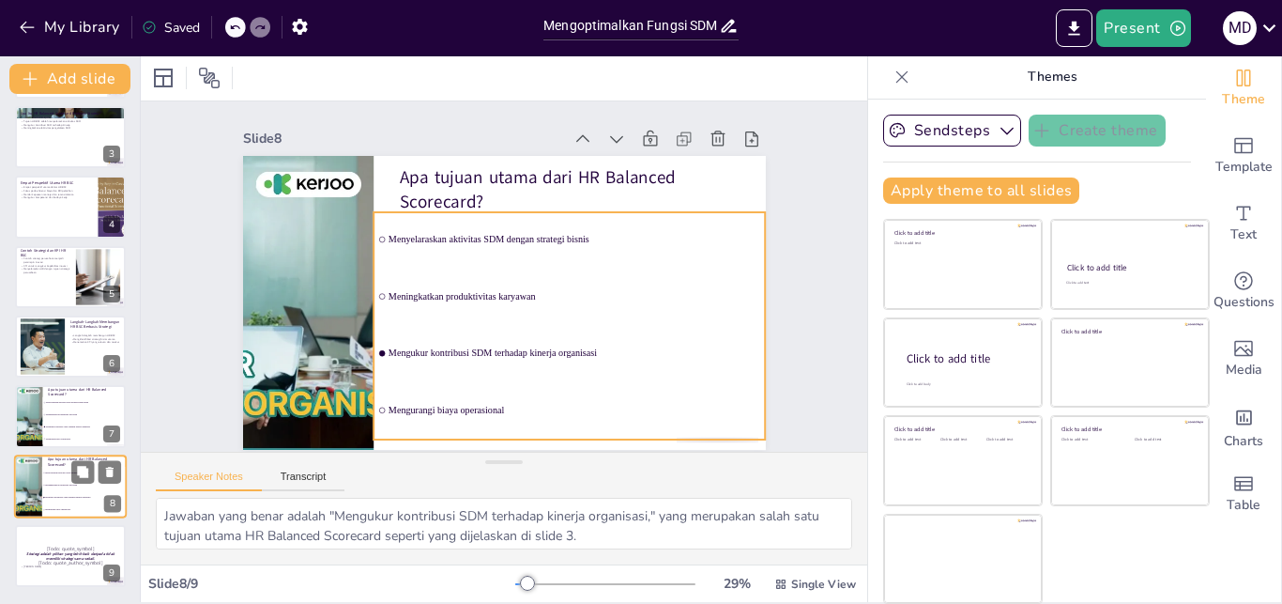
click at [58, 493] on li "Mengukur kontribusi SDM terhadap kinerja organisasi" at bounding box center [84, 497] width 84 height 12
checkbox input "true"
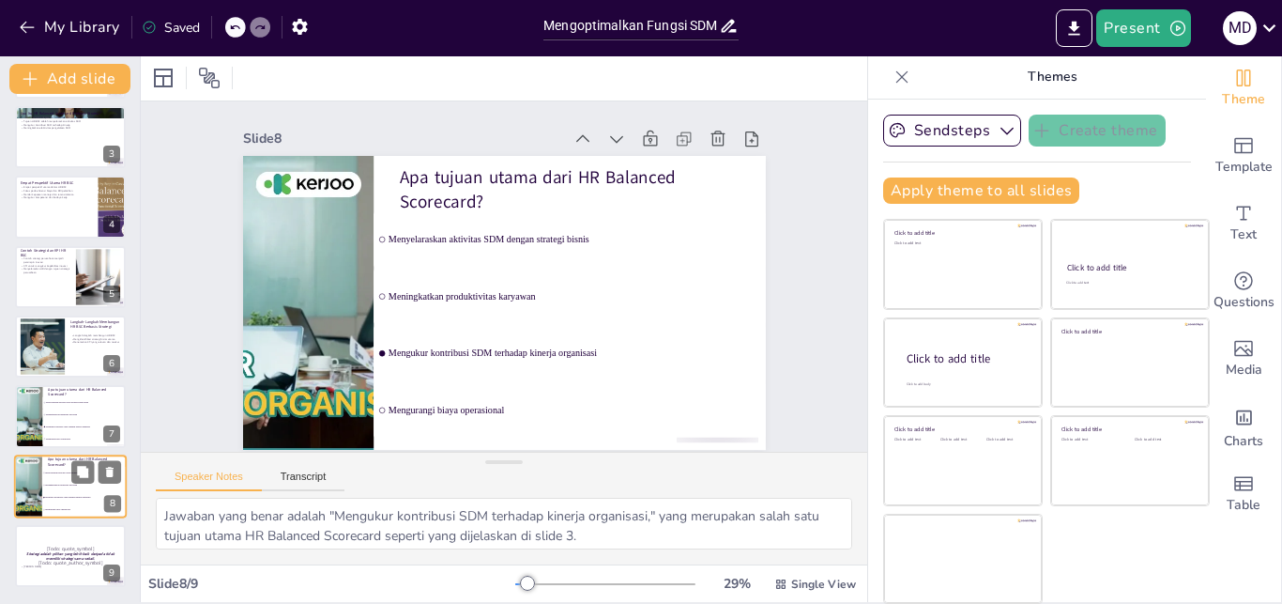
scroll to position [12, 0]
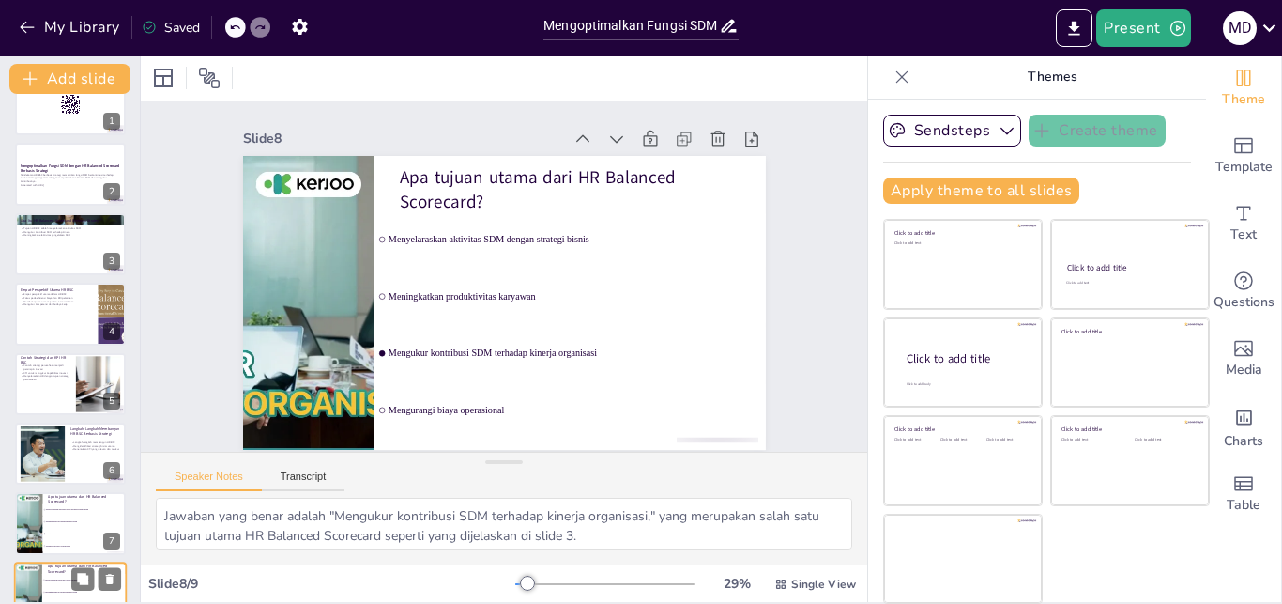
checkbox input "true"
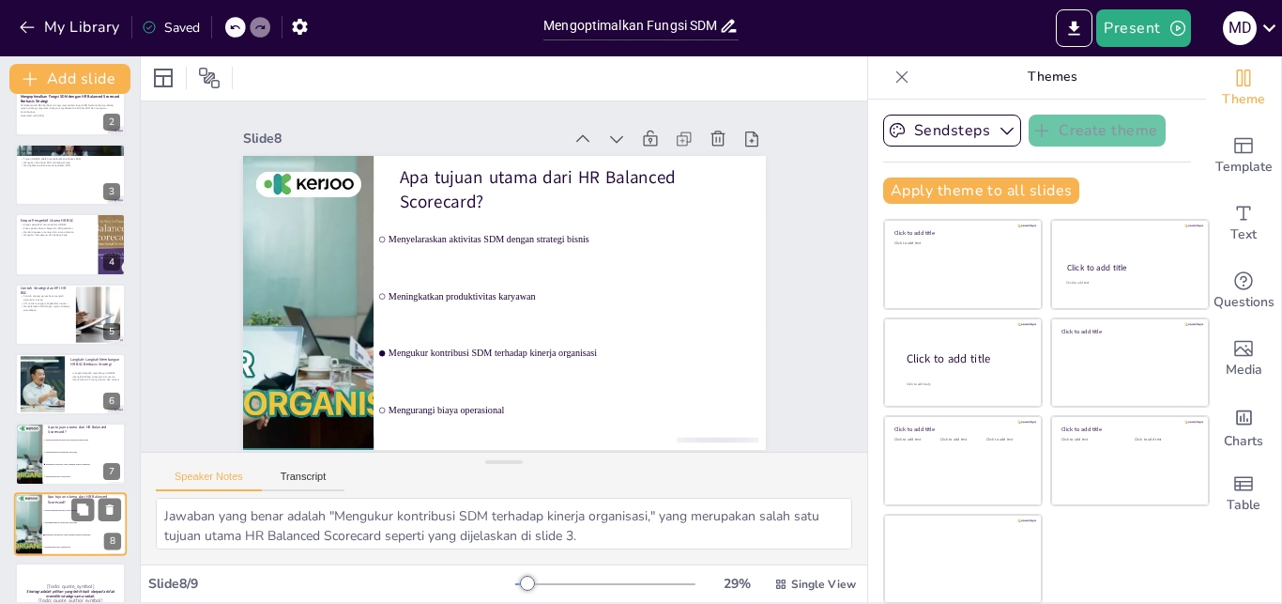
scroll to position [143, 0]
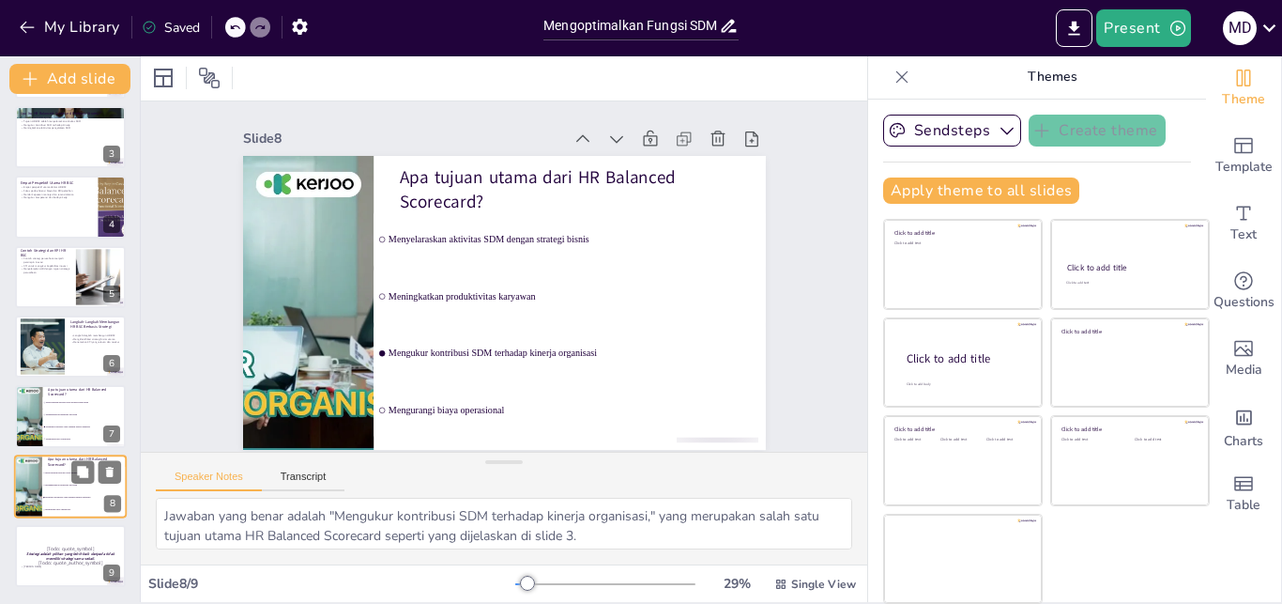
checkbox input "true"
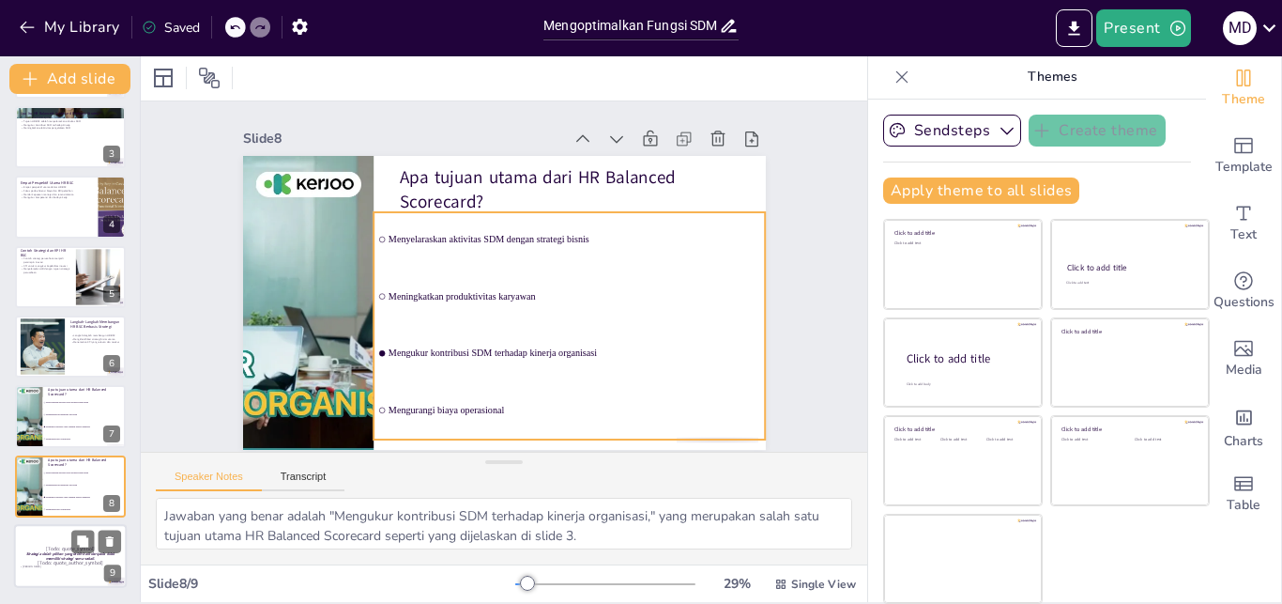
checkbox input "true"
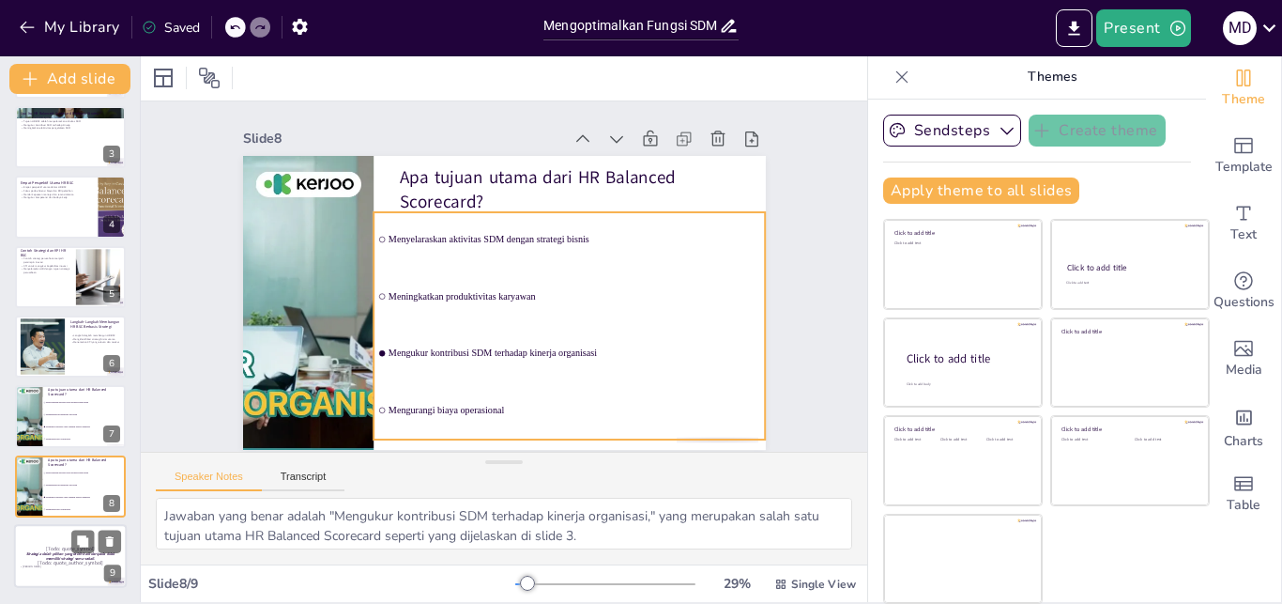
checkbox input "true"
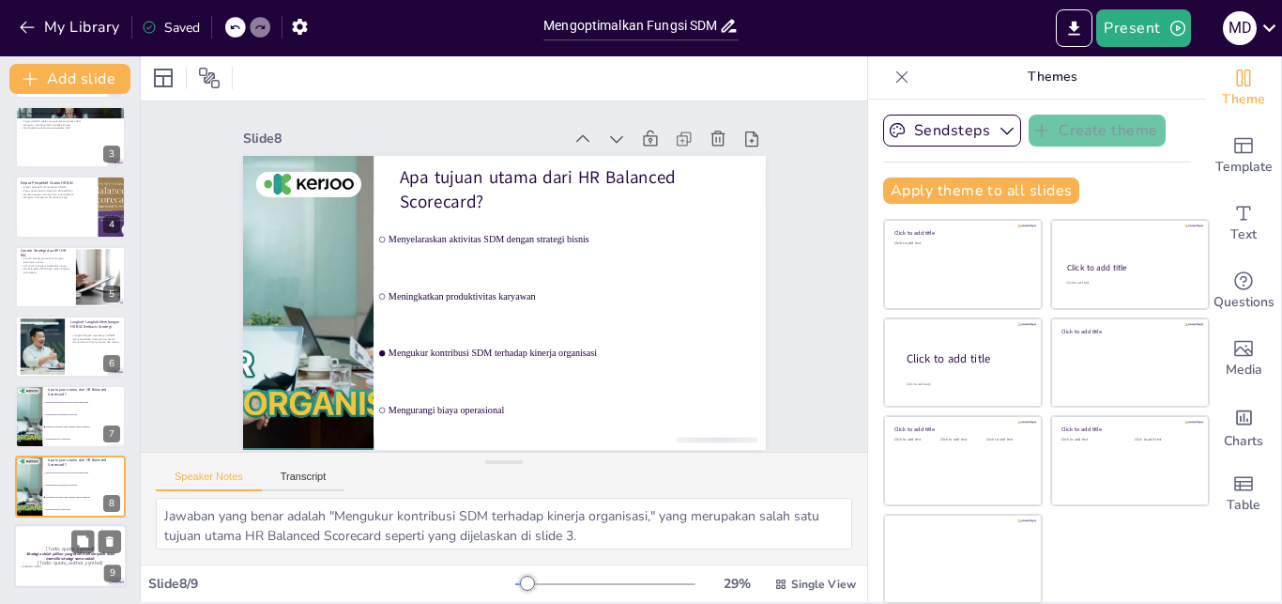
checkbox input "true"
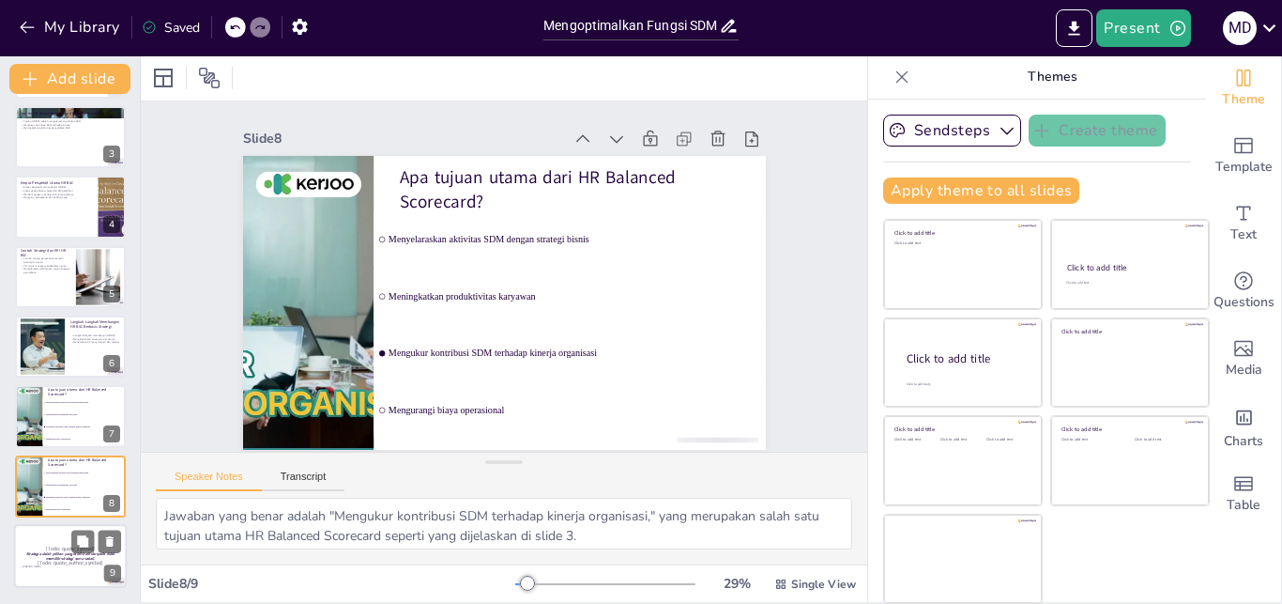
checkbox input "true"
click at [54, 553] on strong "Strategi adalah pilihan yang lebih baik daripada tidak memiliki strategi sama s…" at bounding box center [70, 556] width 89 height 10
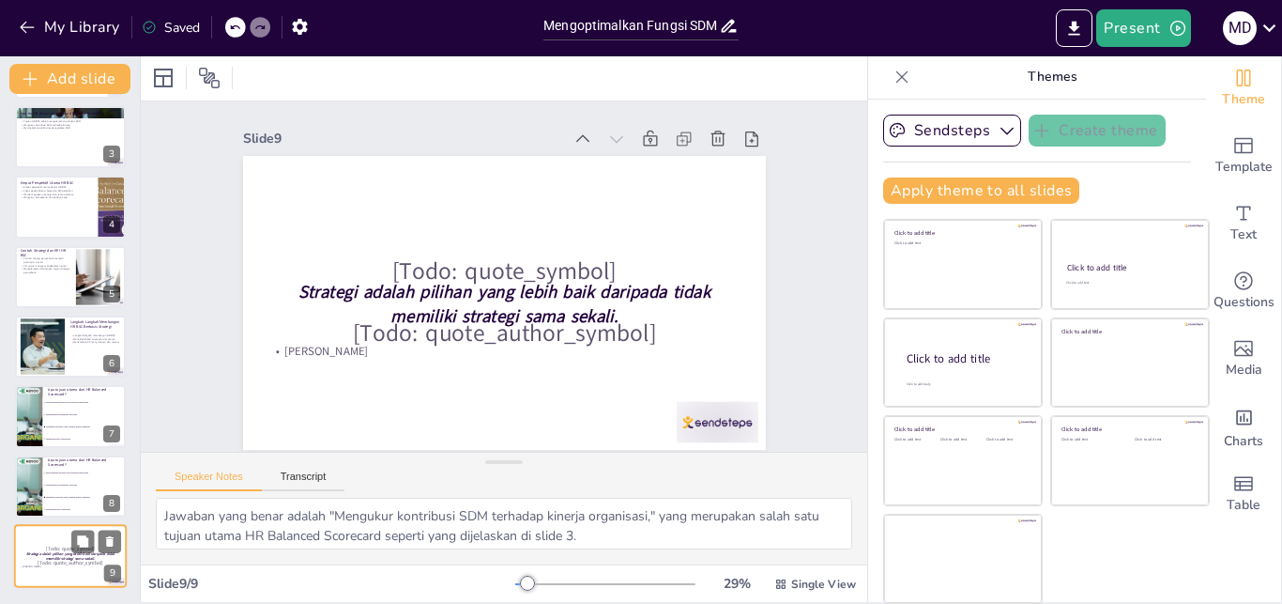
checkbox input "true"
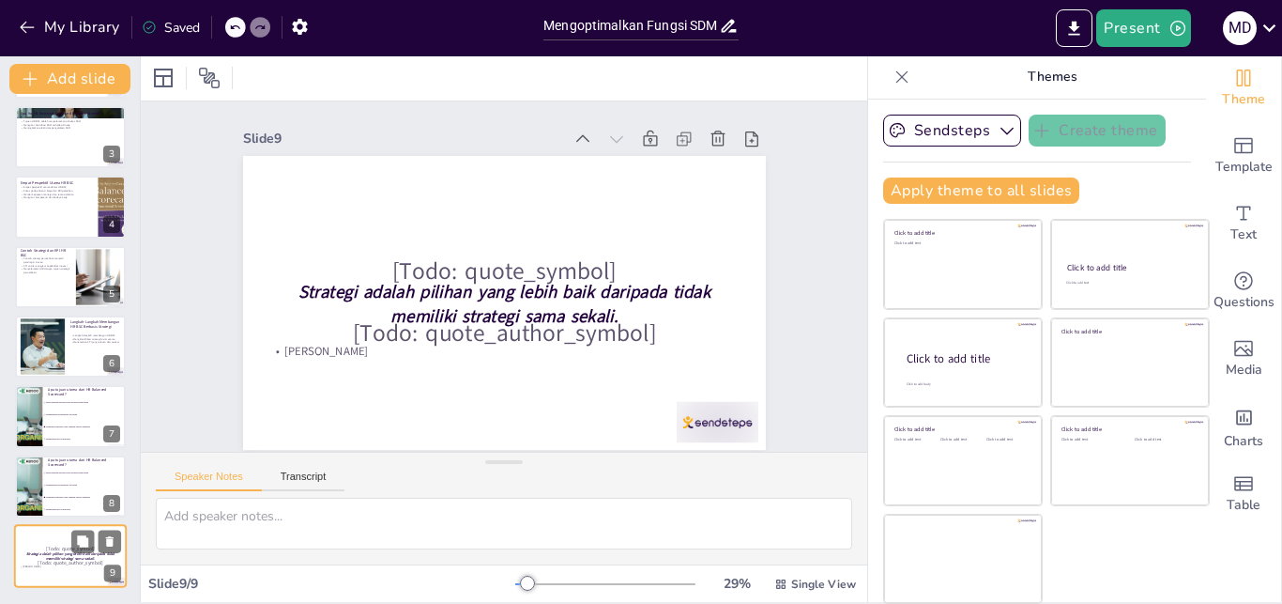
scroll to position [12, 0]
checkbox input "true"
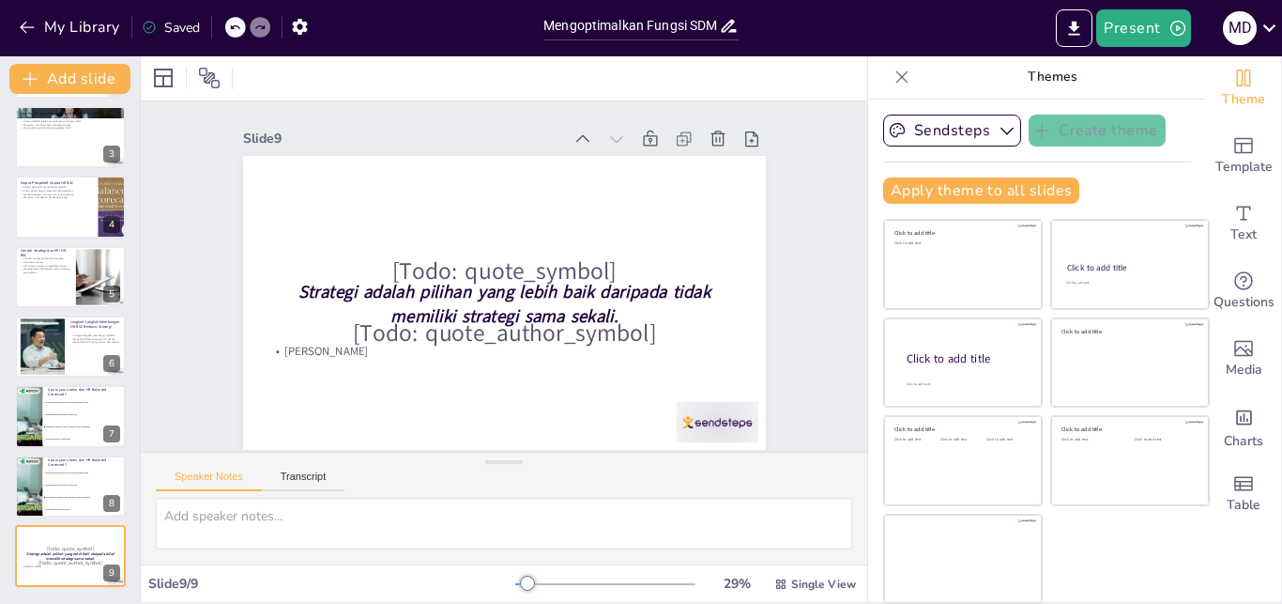
scroll to position [0, 0]
checkbox input "true"
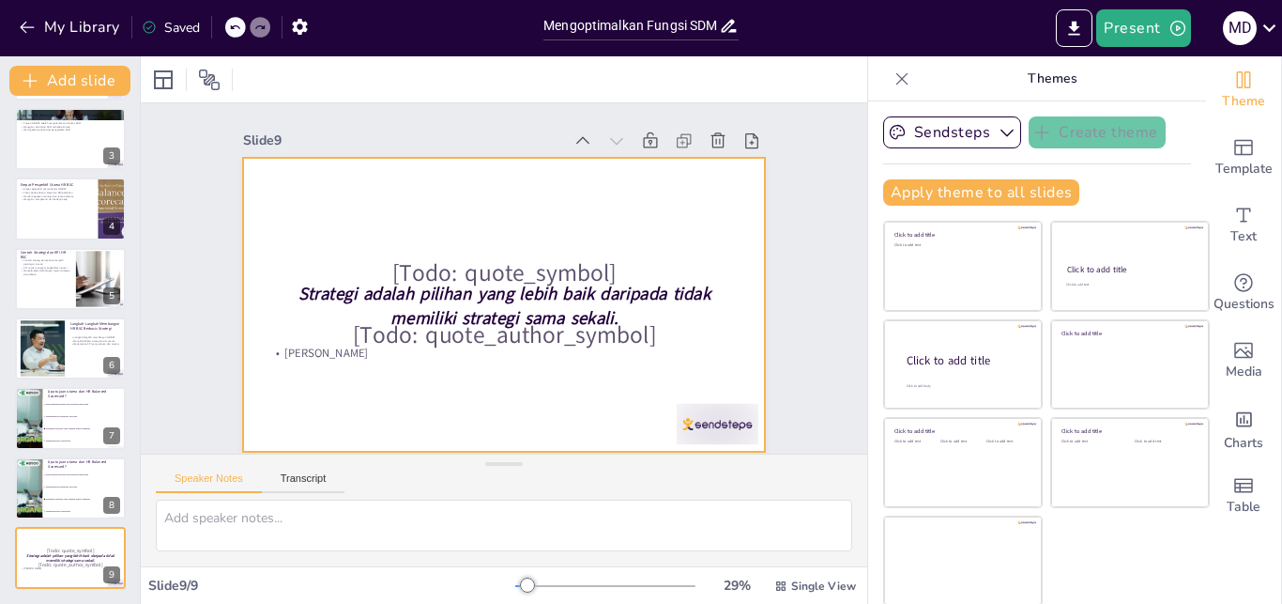
checkbox input "true"
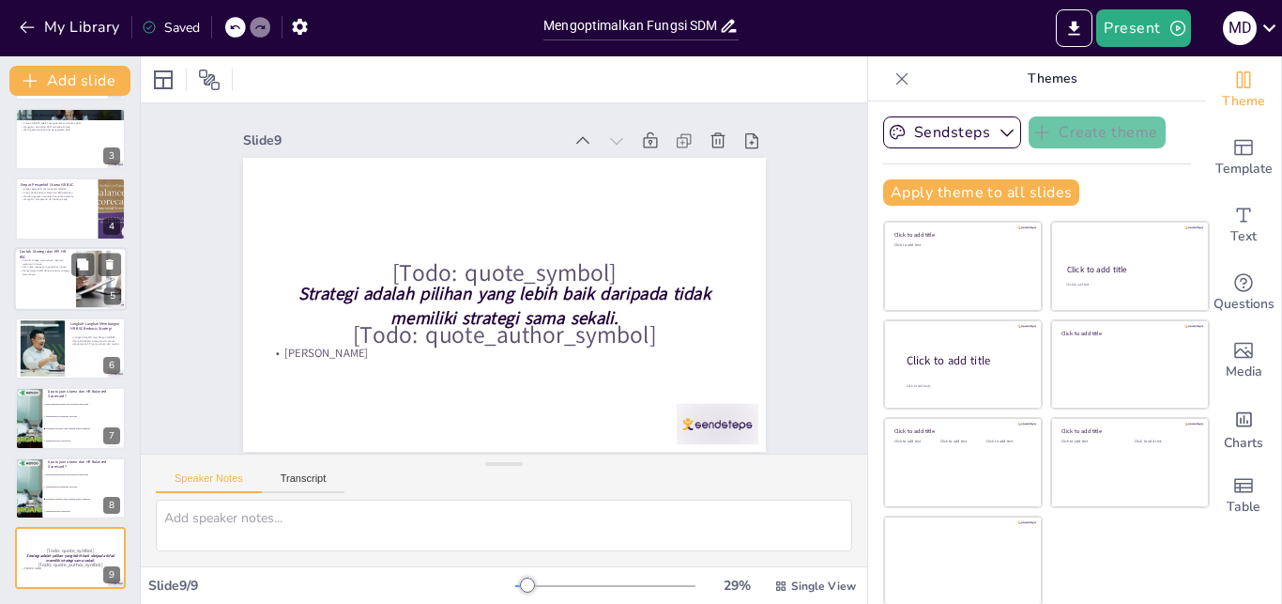
checkbox input "true"
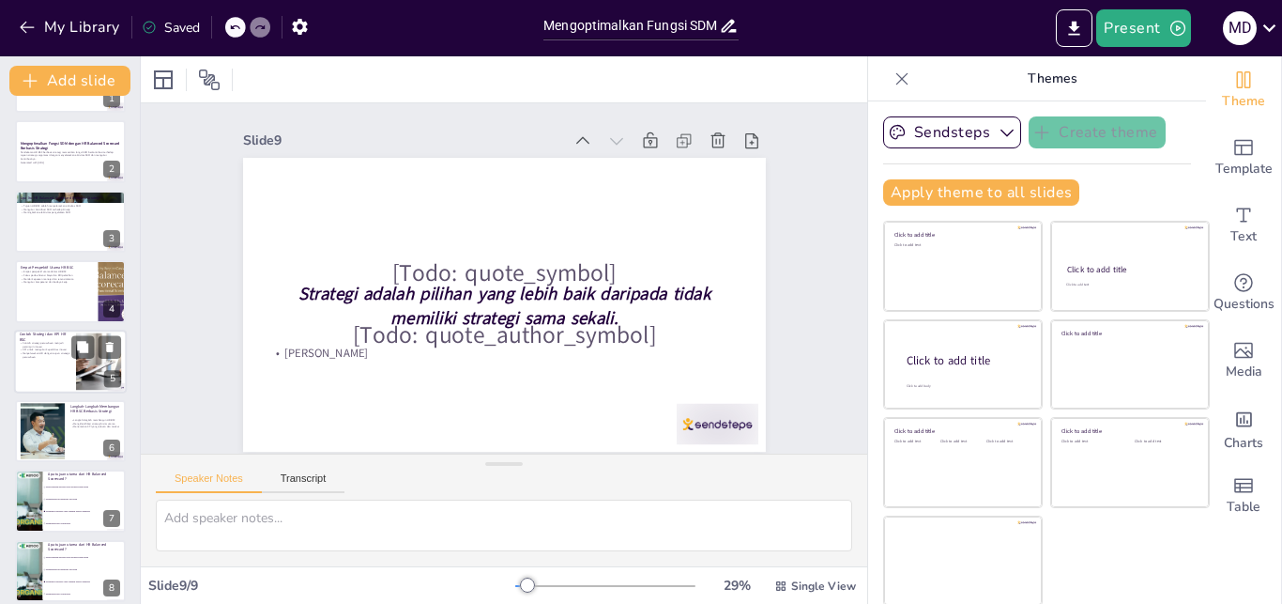
scroll to position [2, 0]
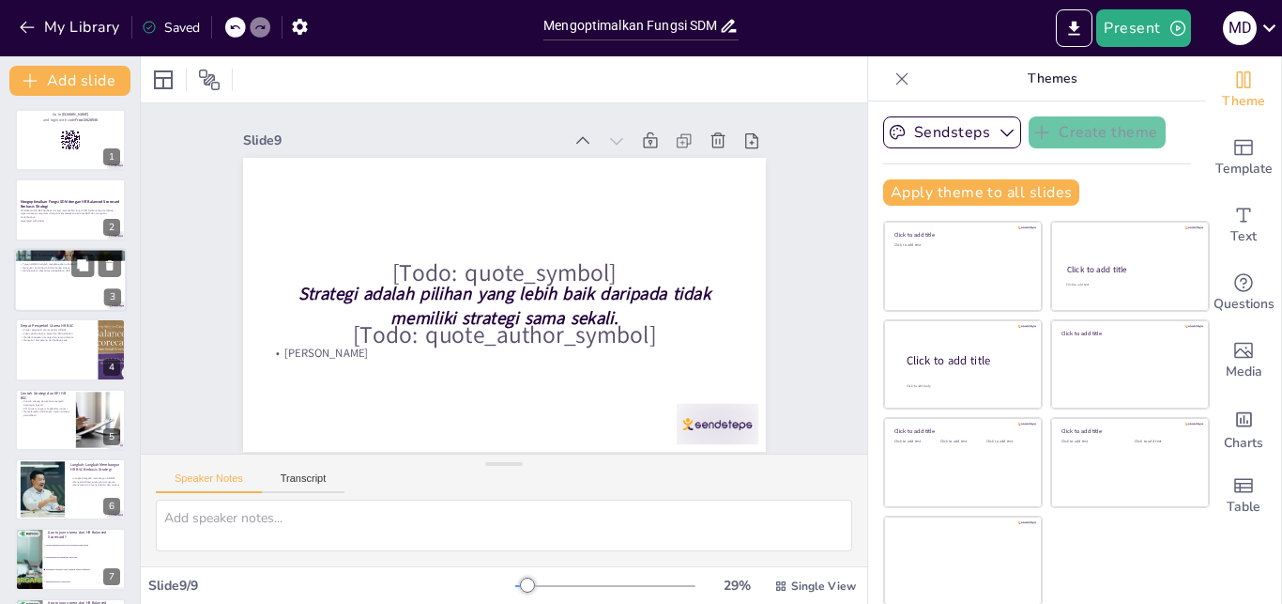
checkbox input "true"
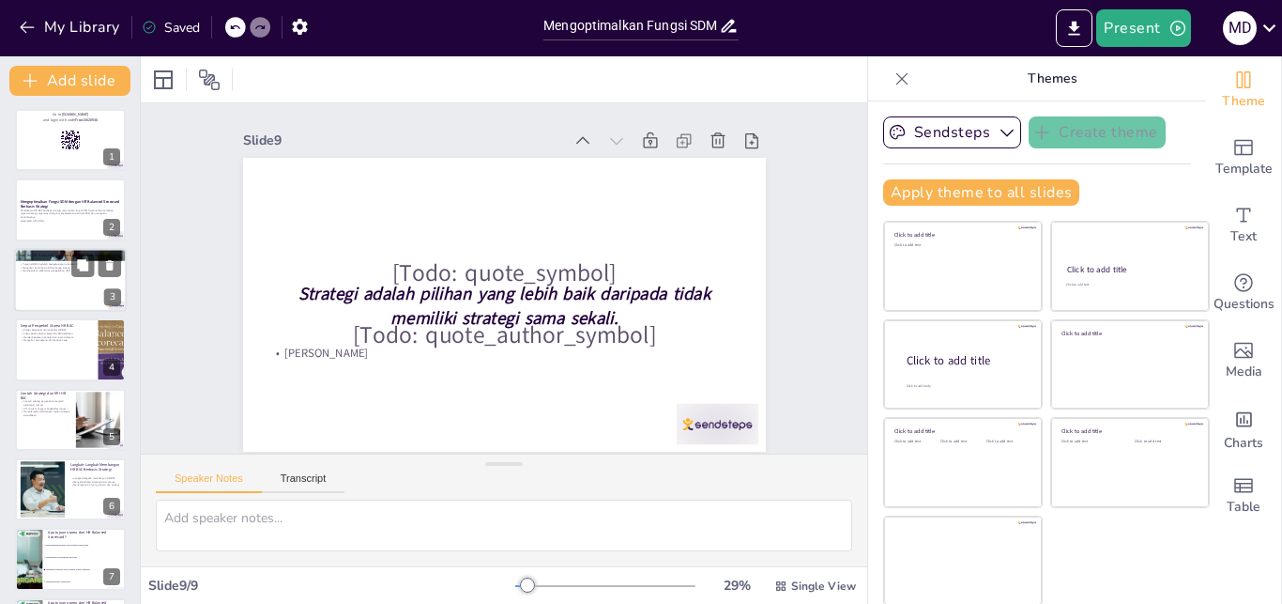
checkbox input "true"
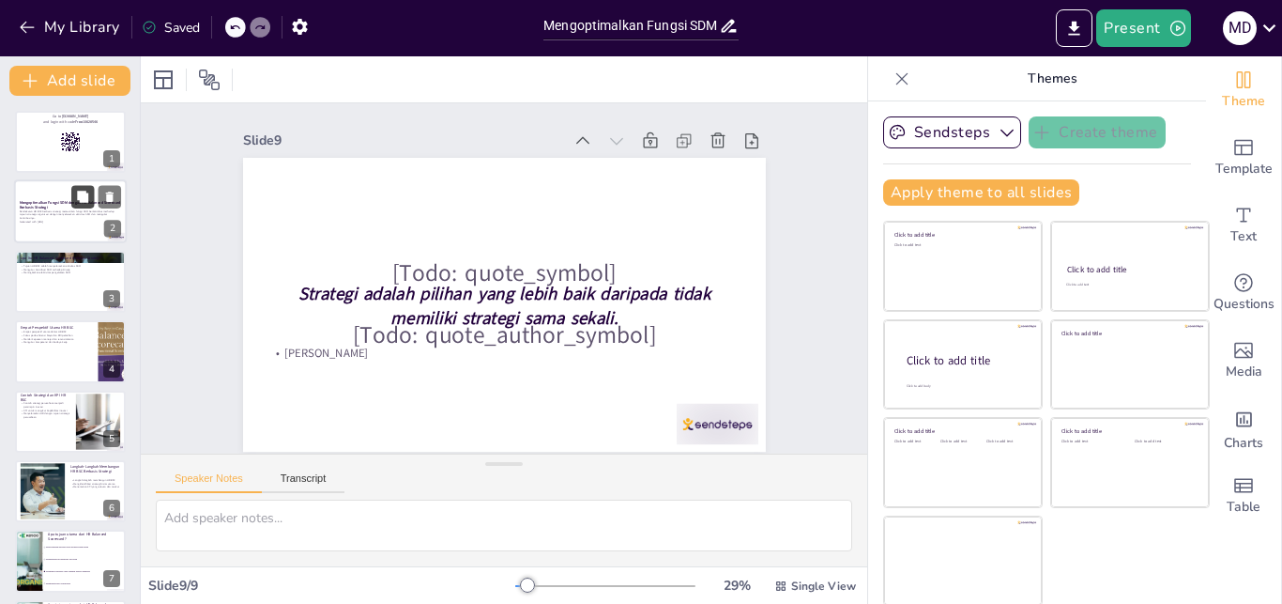
checkbox input "true"
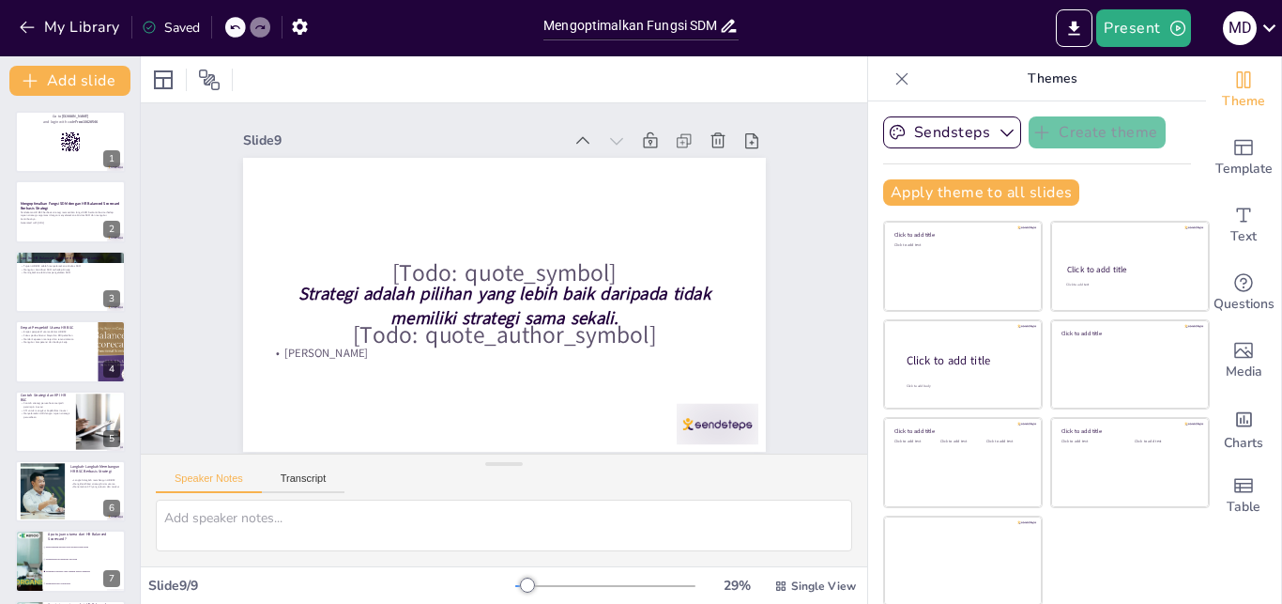
checkbox input "true"
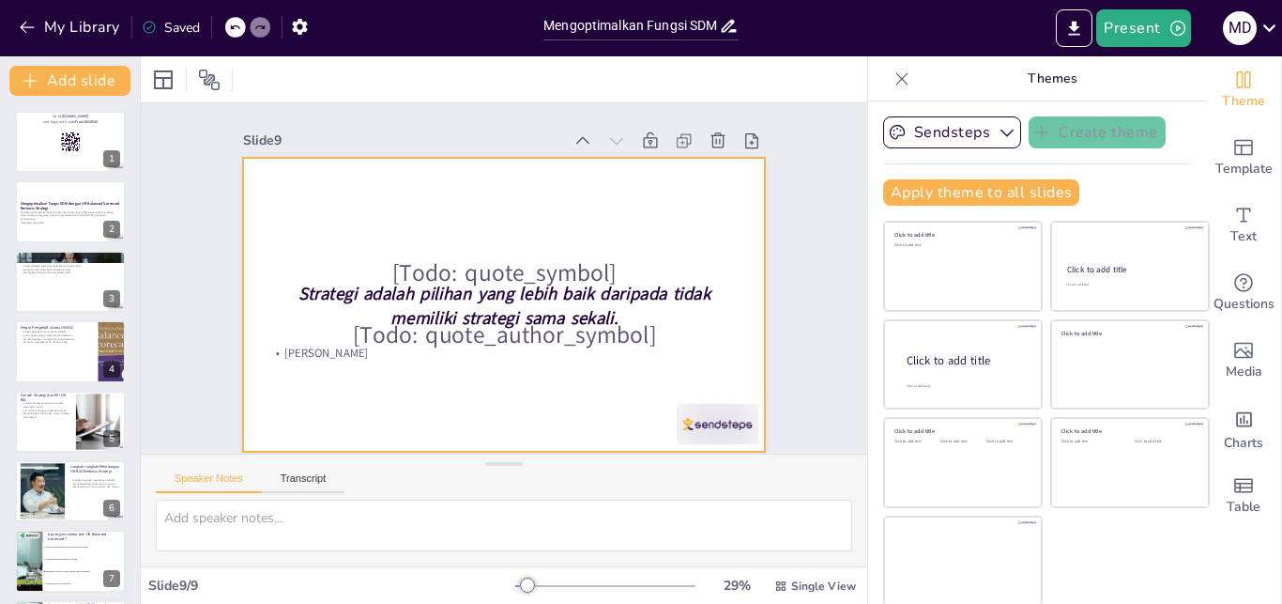
checkbox input "true"
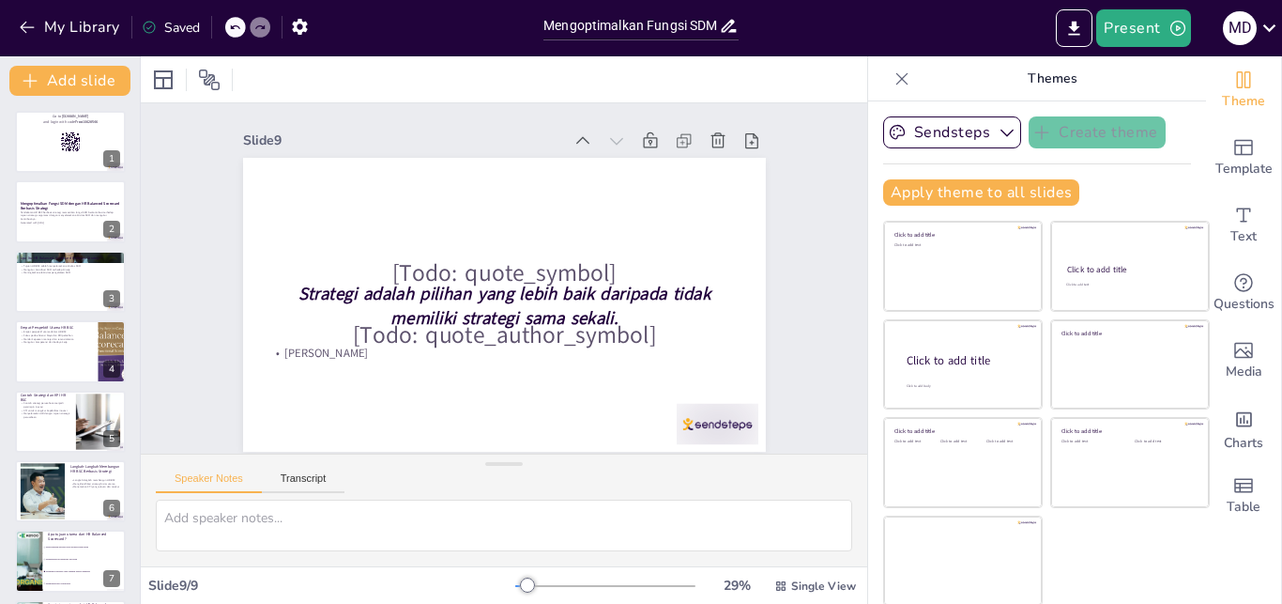
click at [233, 25] on icon at bounding box center [234, 27] width 11 height 11
type textarea "Contoh strategi ini menunjukkan bagaimana HR dapat berperan dalam mendukung vis…"
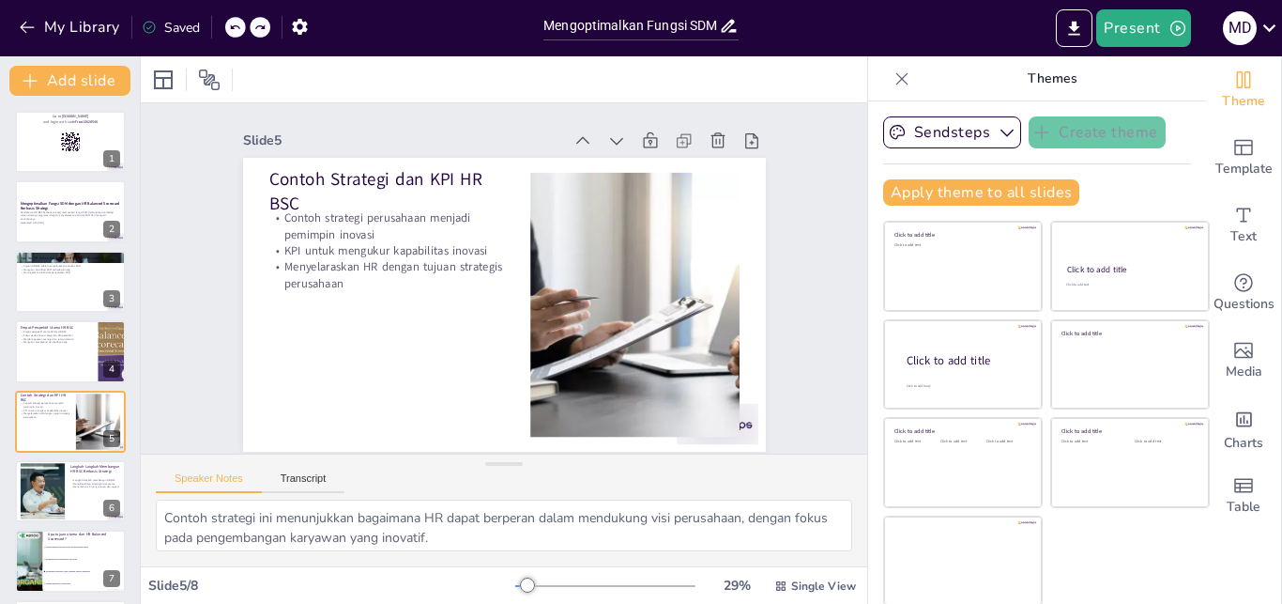
click at [234, 23] on icon at bounding box center [234, 27] width 11 height 11
checkbox input "true"
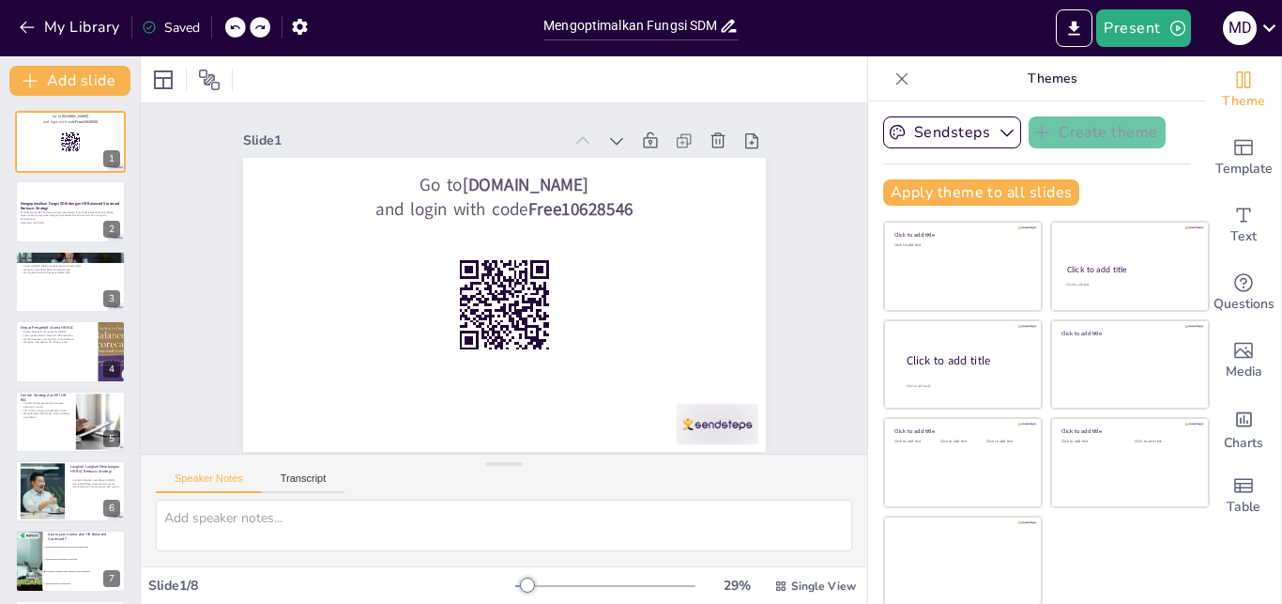
click at [234, 23] on icon at bounding box center [234, 27] width 11 height 11
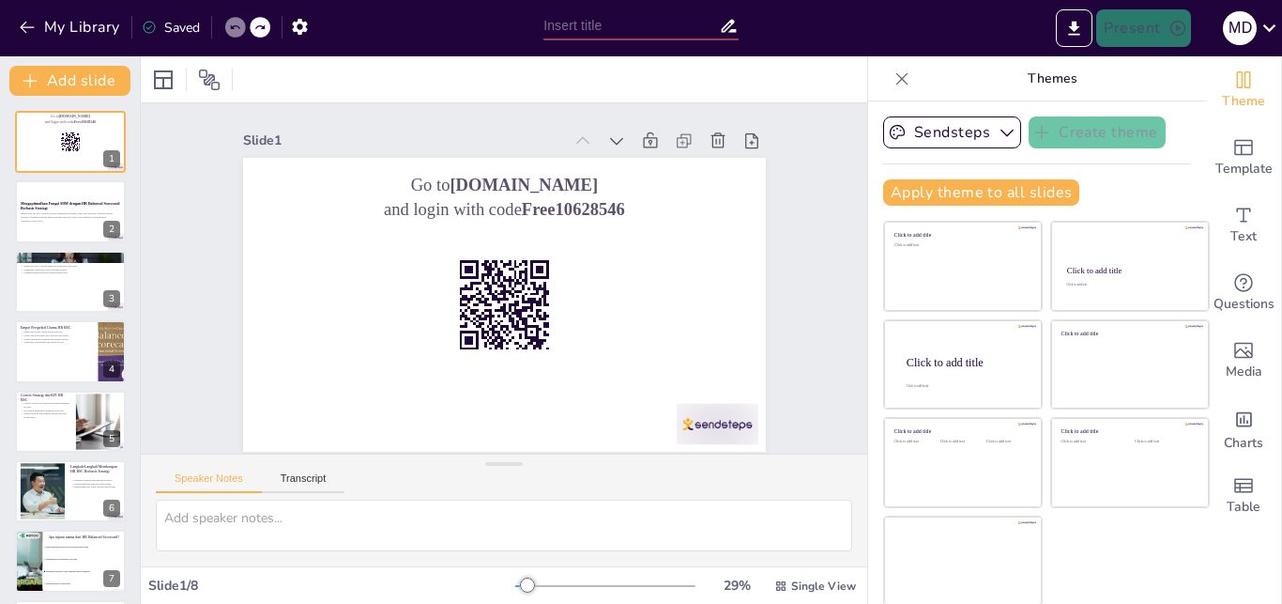
click at [234, 23] on div "My Library Saved" at bounding box center [158, 26] width 317 height 34
click at [233, 23] on div at bounding box center [232, 27] width 1 height 23
click at [237, 25] on icon at bounding box center [234, 27] width 11 height 11
click at [1274, 25] on icon at bounding box center [1269, 28] width 13 height 8
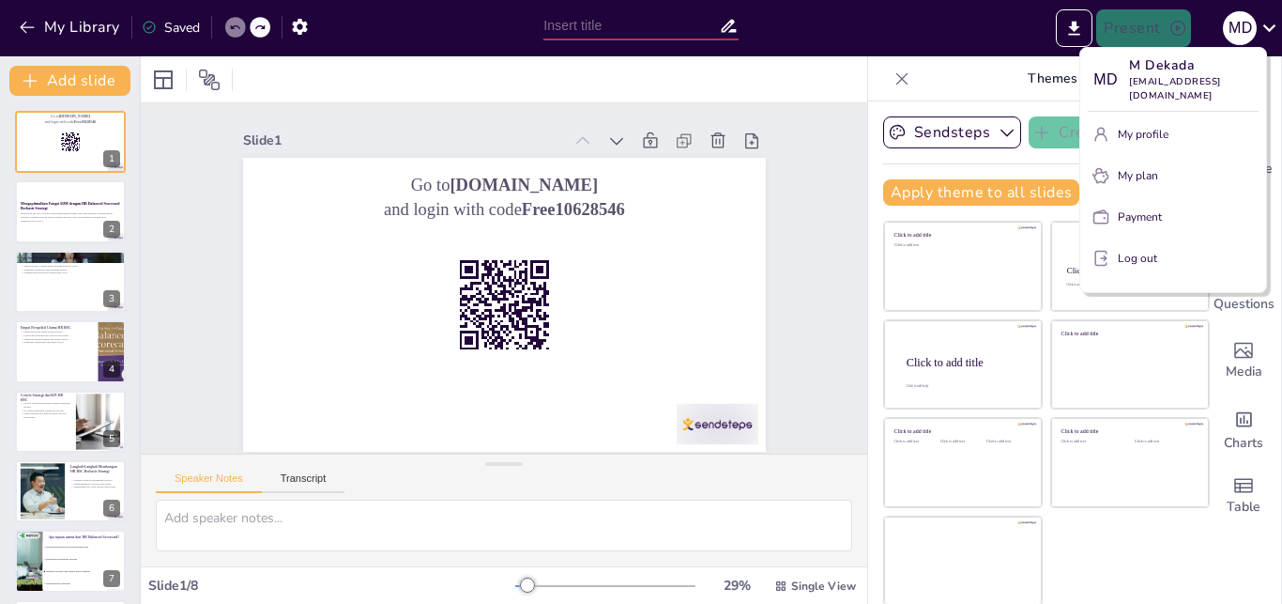
click at [930, 17] on div at bounding box center [641, 302] width 1282 height 604
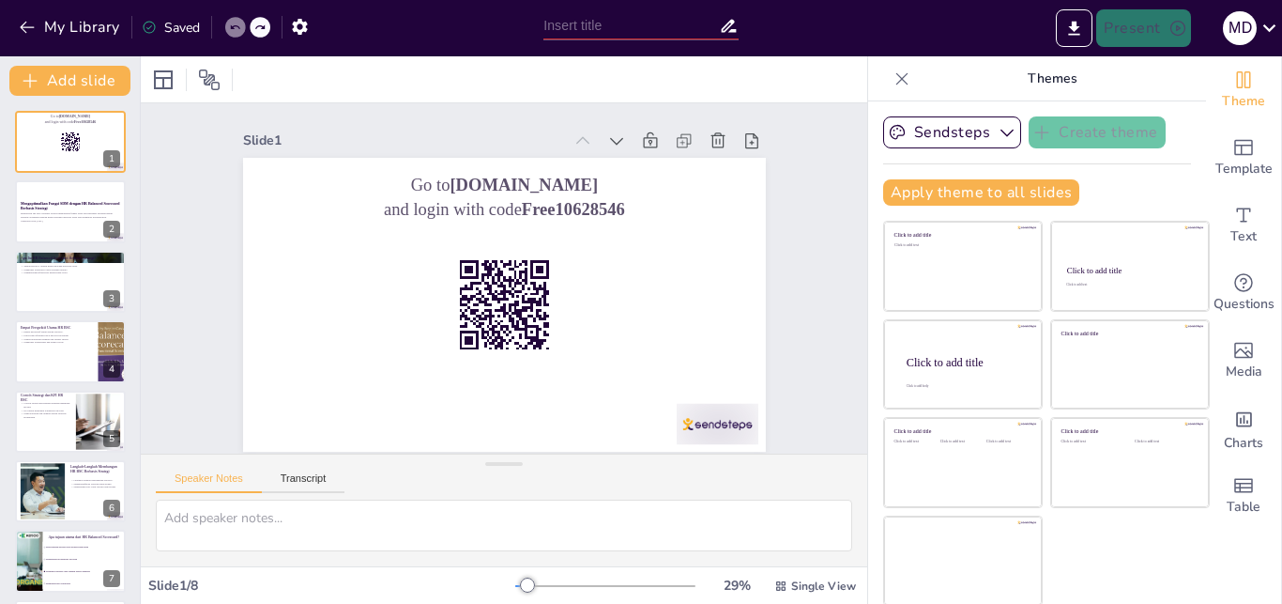
click at [896, 78] on icon at bounding box center [902, 78] width 12 height 12
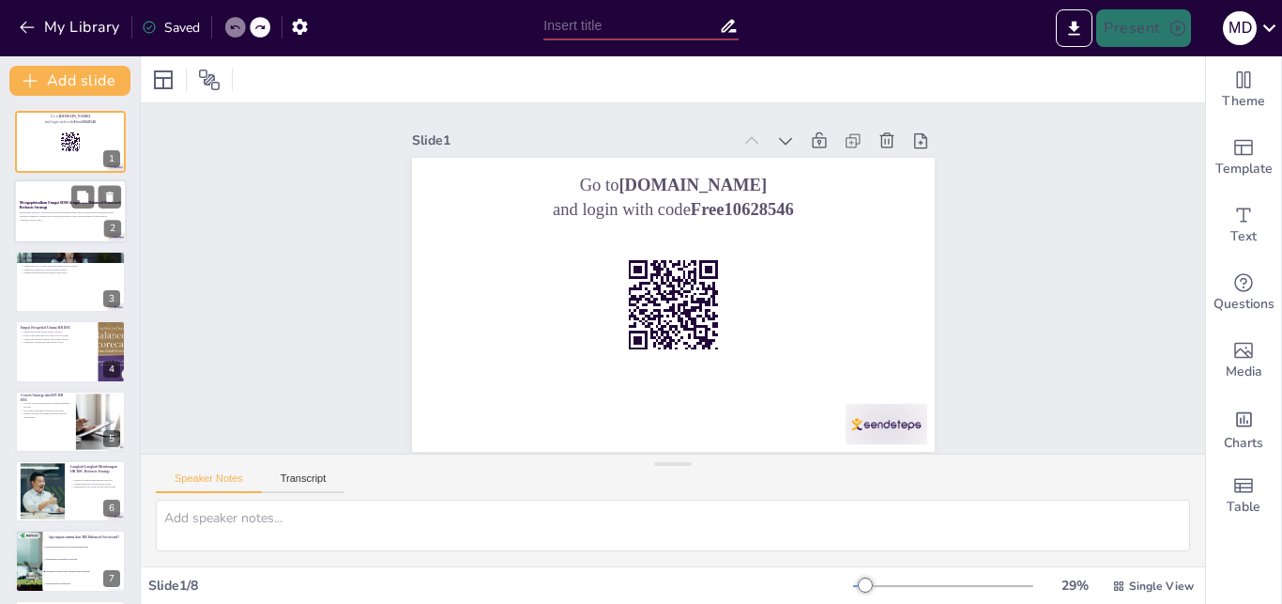
click at [47, 210] on div "Pendekatan HR BSC berbasis strategi memastikan fungsi SDM berkontribusi terhada…" at bounding box center [70, 216] width 101 height 13
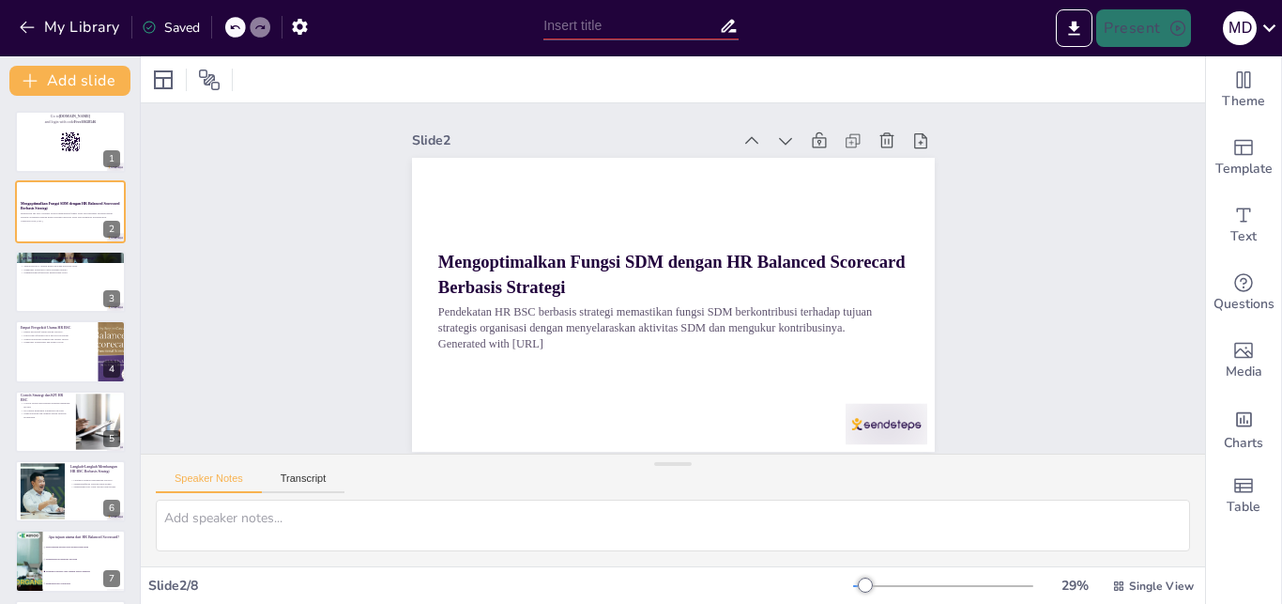
checkbox input "true"
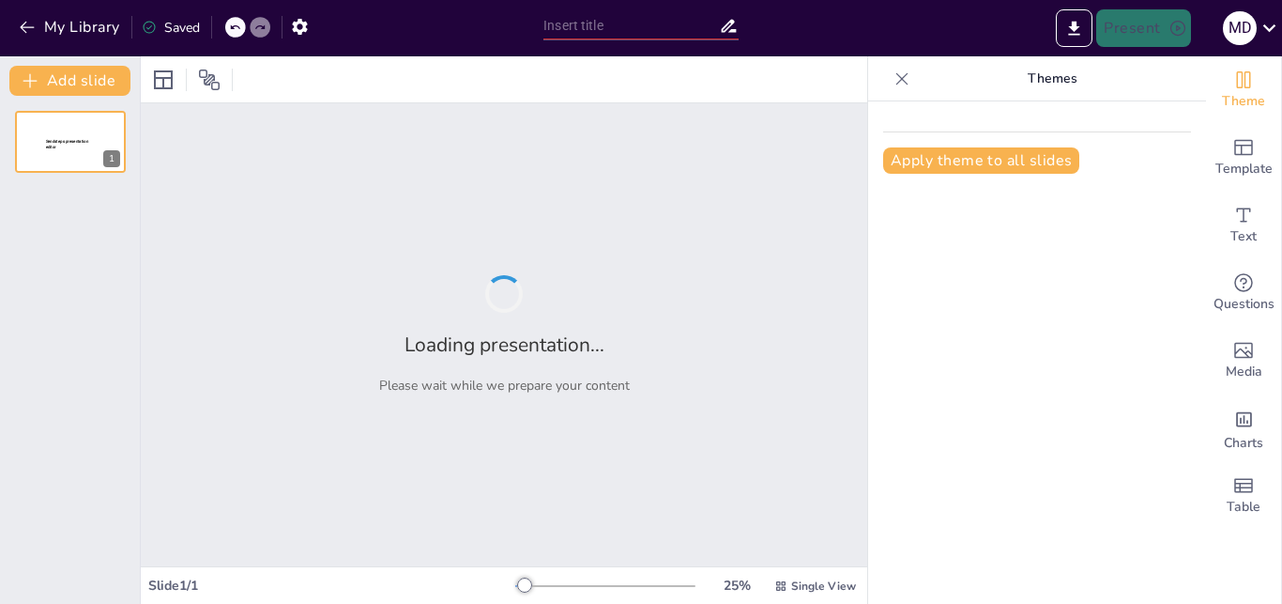
type input "HR BSC: Menyelaraskan Strategi Bisnis dan Pengelolaan SDM"
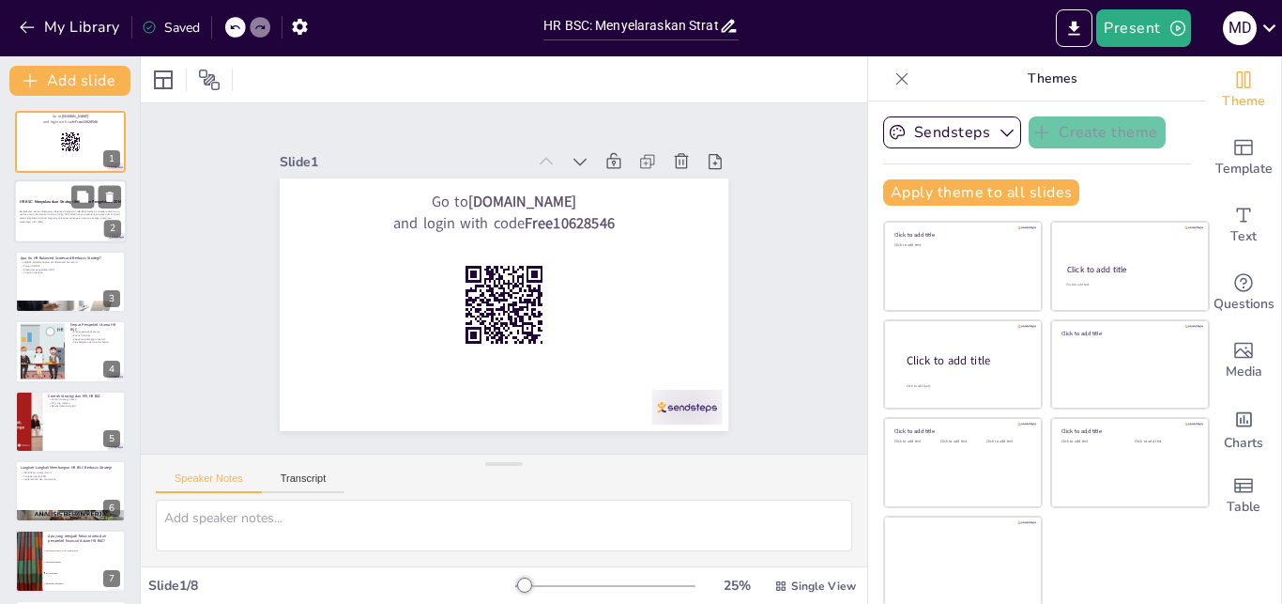
click at [79, 217] on p "Pendekatan Human Resources Balanced Scorecard (HR BSC) berbasis strategi adalah…" at bounding box center [70, 214] width 101 height 10
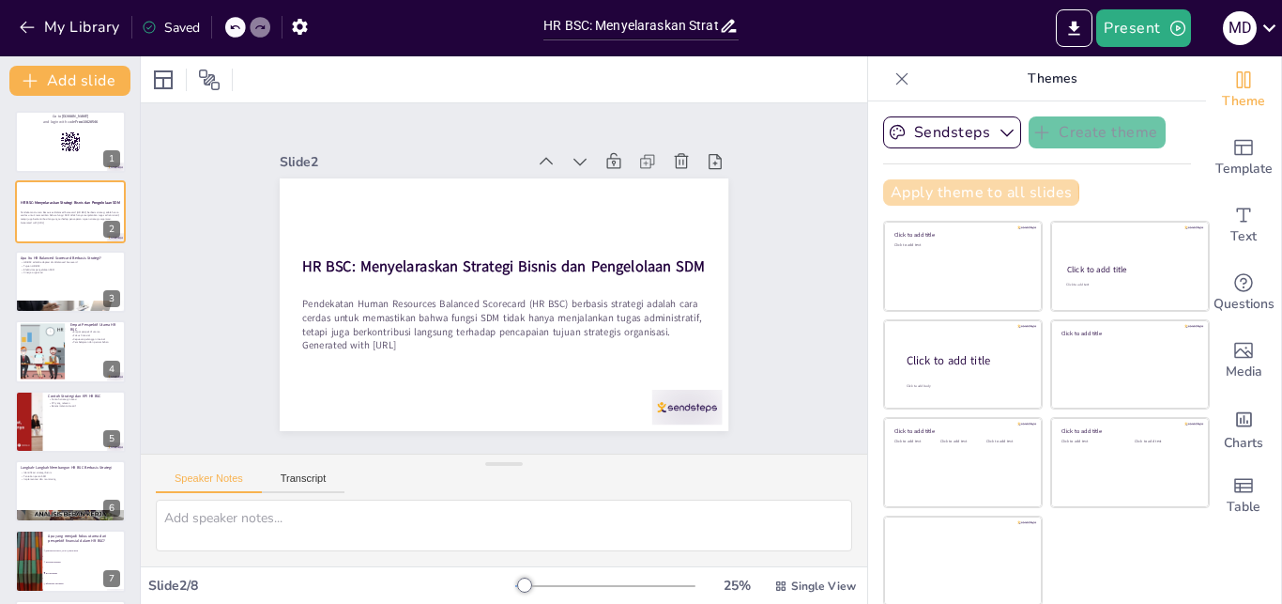
click at [911, 194] on button "Apply theme to all slides" at bounding box center [981, 192] width 196 height 26
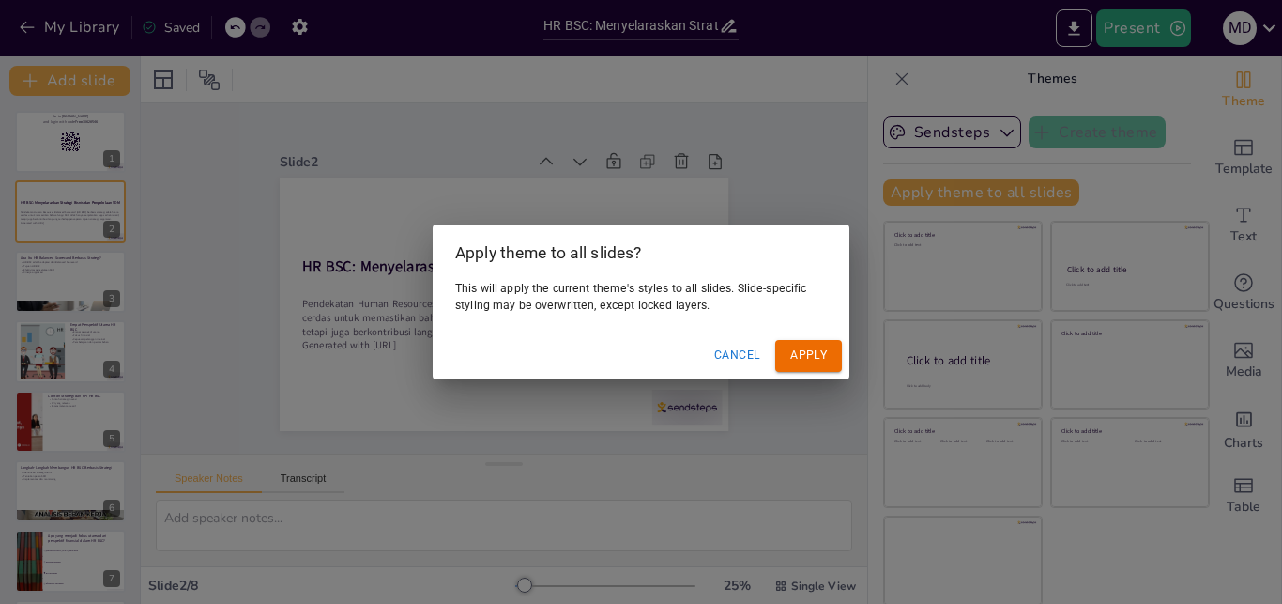
click at [730, 348] on button "Cancel" at bounding box center [737, 355] width 61 height 31
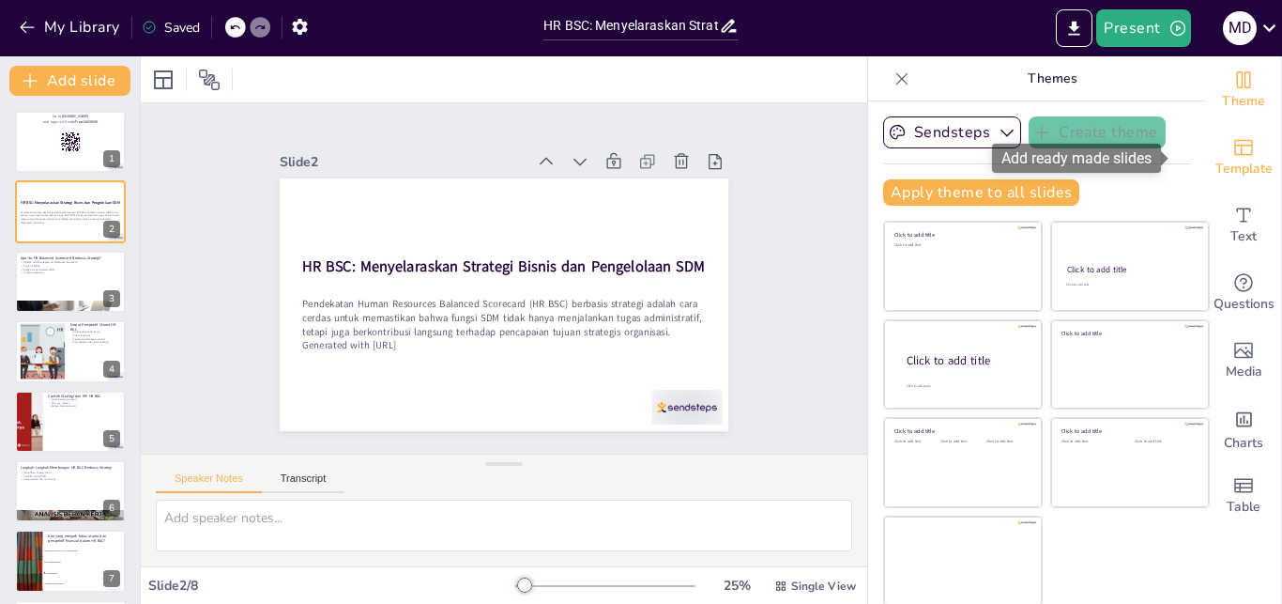
click at [1233, 154] on icon "Add ready made slides" at bounding box center [1244, 147] width 23 height 23
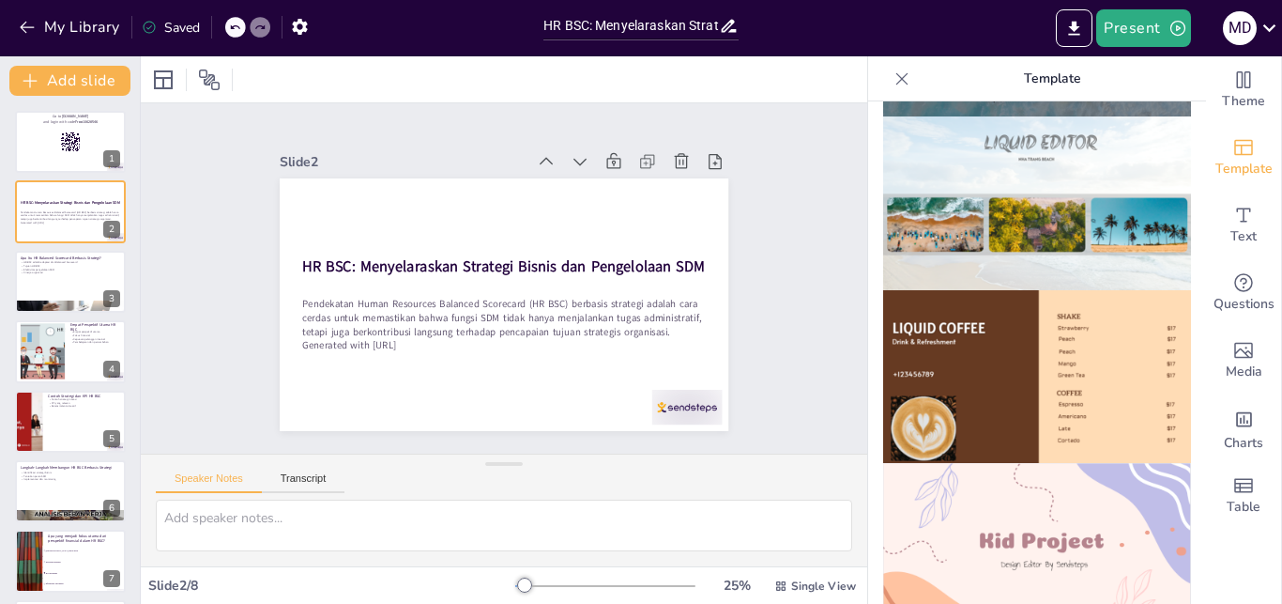
scroll to position [1469, 0]
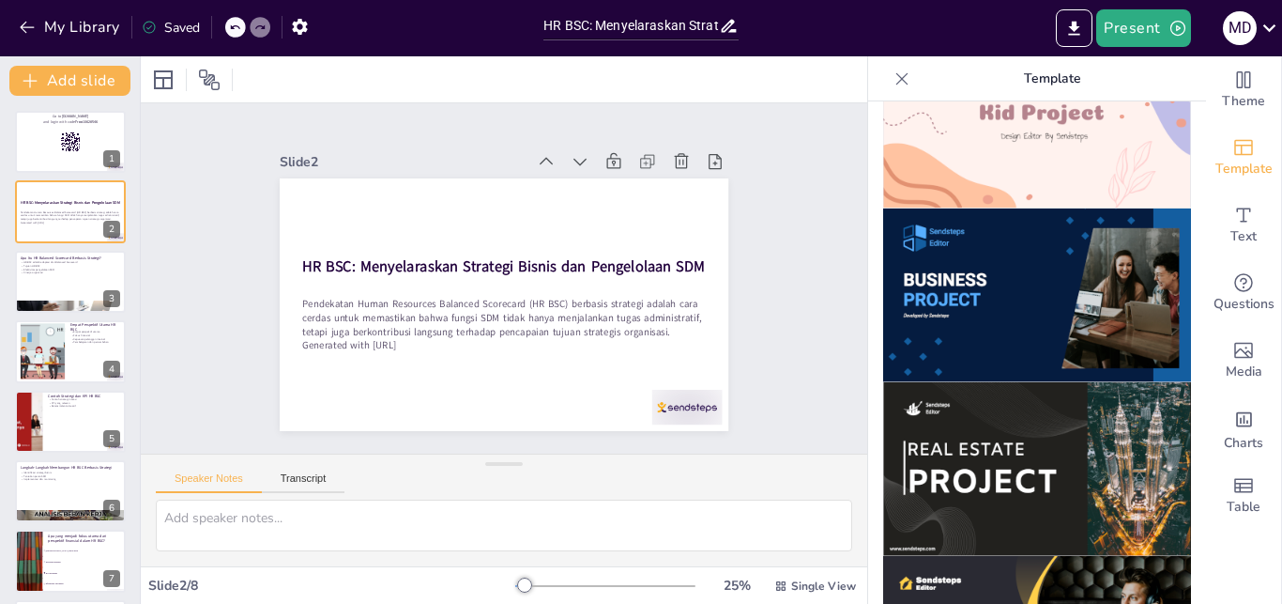
click at [1031, 283] on img at bounding box center [1037, 295] width 308 height 174
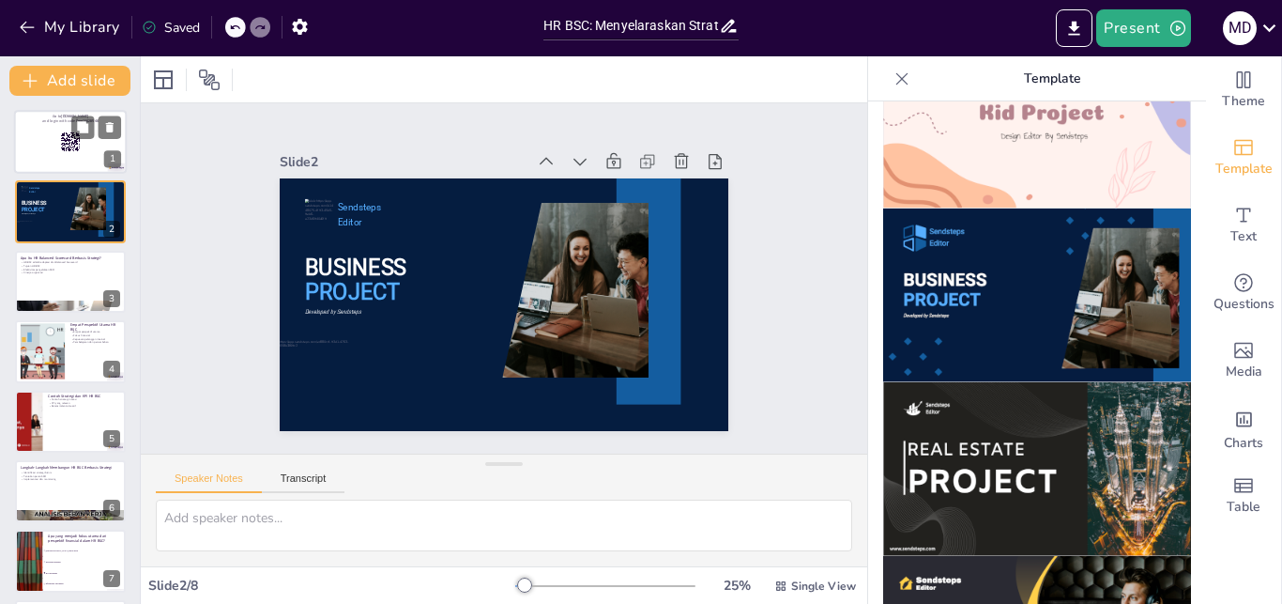
click at [73, 155] on div at bounding box center [70, 142] width 113 height 64
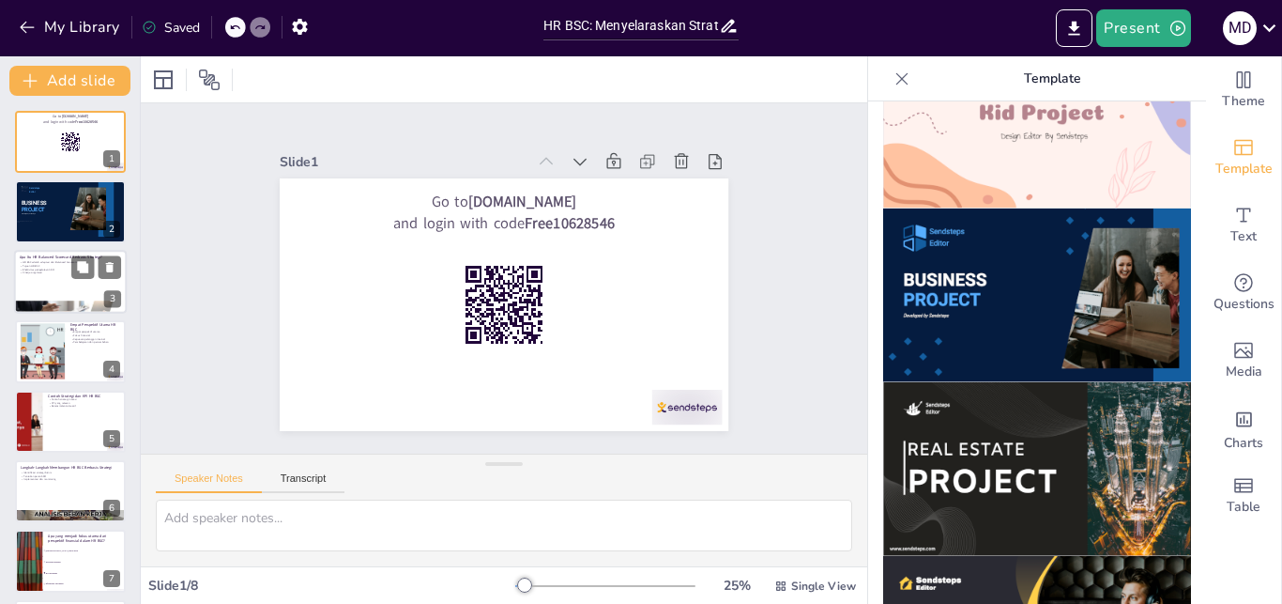
checkbox input "true"
click at [70, 283] on div at bounding box center [70, 282] width 113 height 64
type textarea "Adaptasi dari Balanced Scorecard milik Kaplan & Norton menjadikan HR BSC sebaga…"
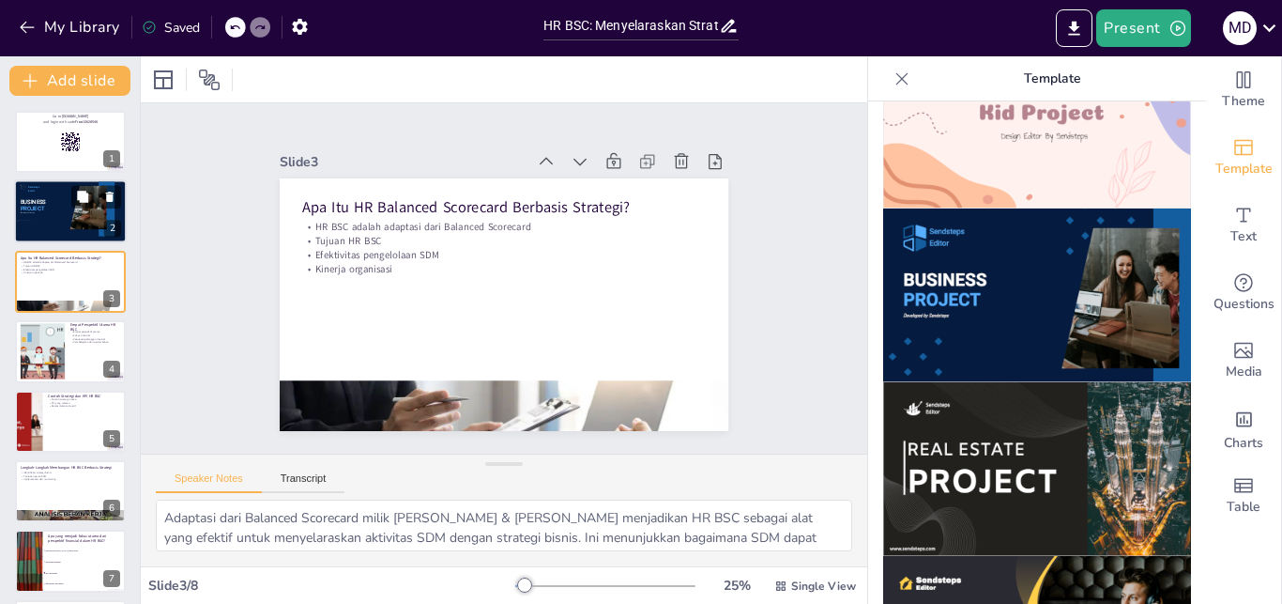
checkbox input "true"
click at [73, 223] on div at bounding box center [86, 208] width 66 height 44
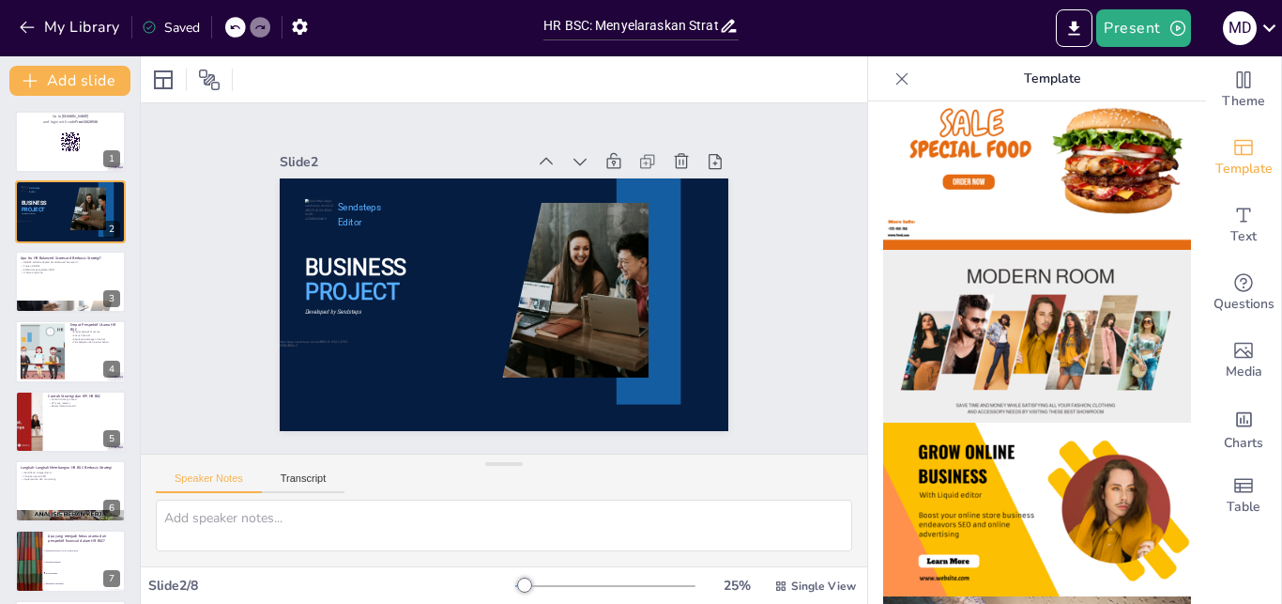
scroll to position [0, 0]
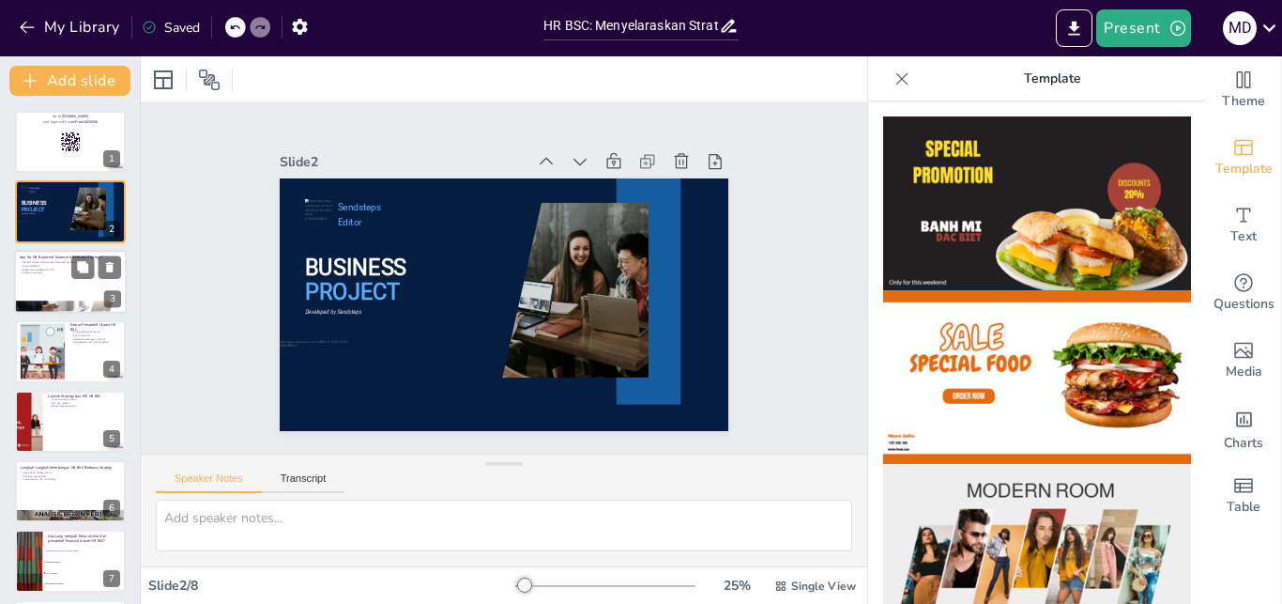
checkbox input "true"
click at [63, 257] on p "Apa Itu HR Balanced Scorecard Berbasis Strategi?" at bounding box center [70, 257] width 101 height 6
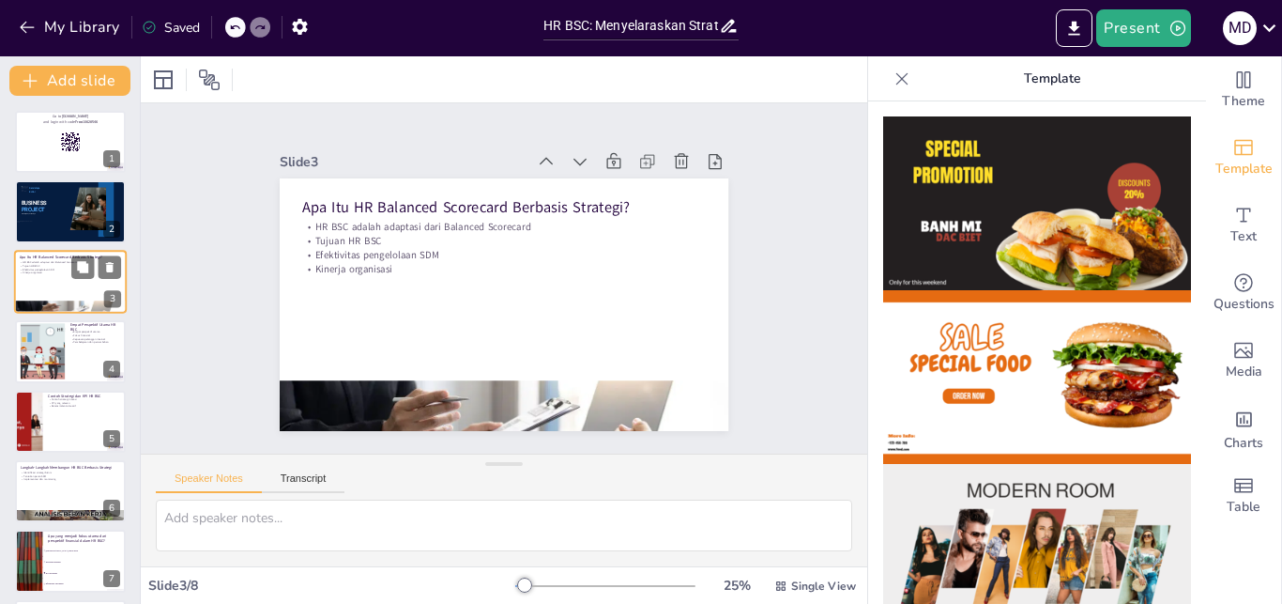
type textarea "Adaptasi dari Balanced Scorecard milik Kaplan & Norton menjadikan HR BSC sebaga…"
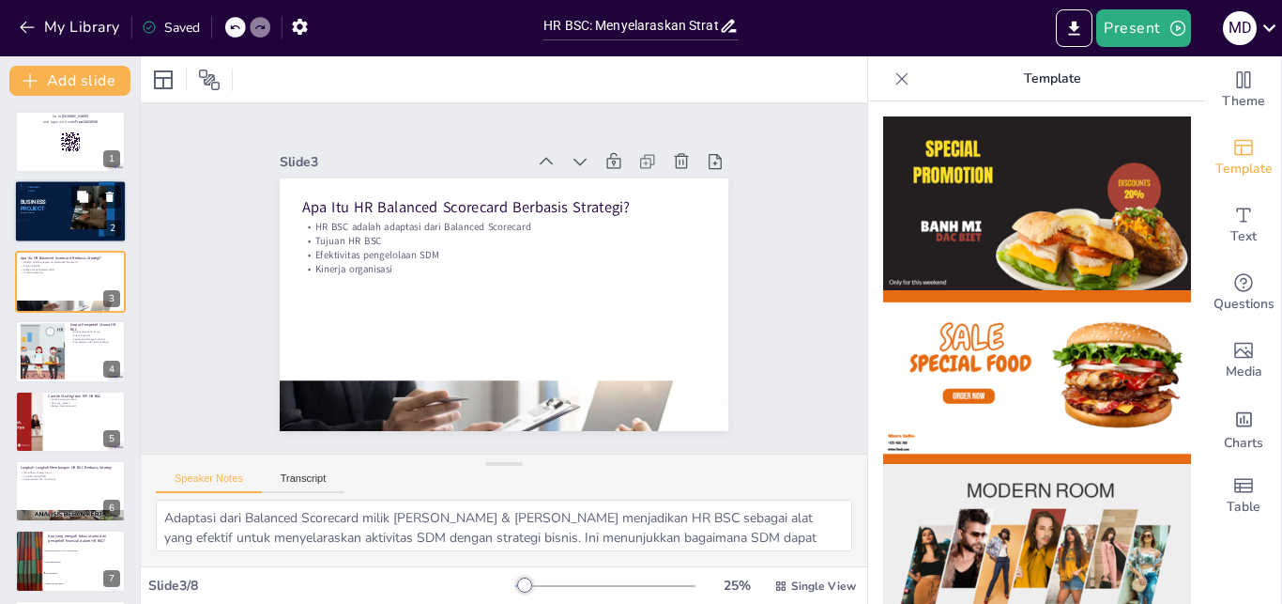
checkbox input "true"
click at [69, 201] on div at bounding box center [70, 212] width 113 height 64
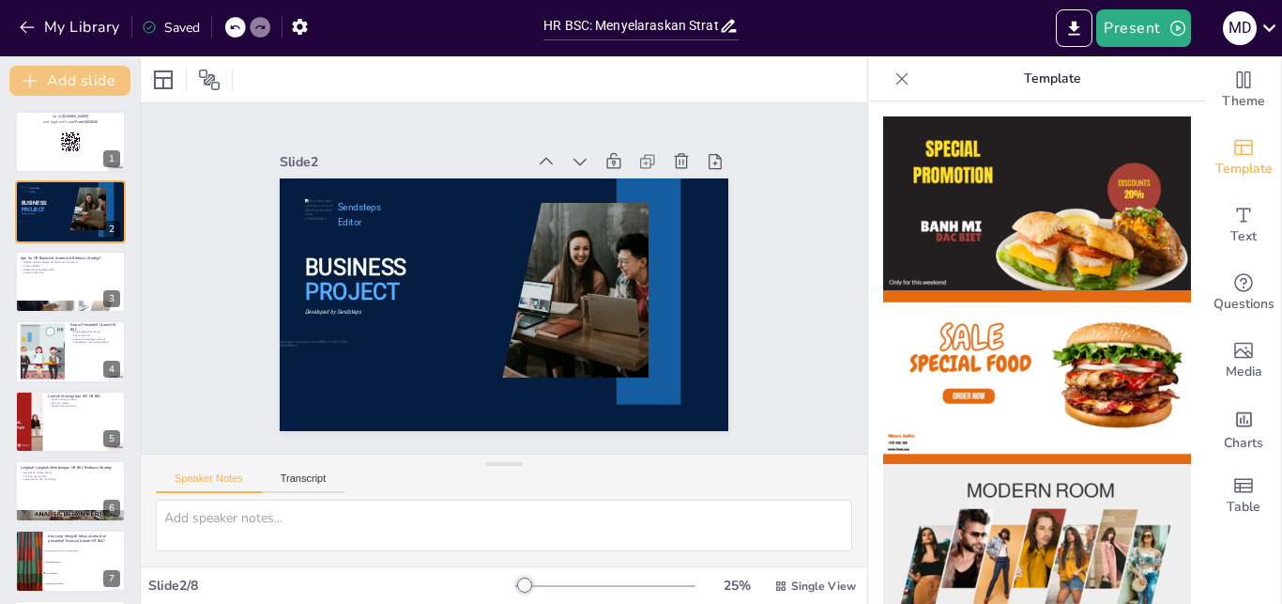
checkbox input "true"
